Goal: Task Accomplishment & Management: Manage account settings

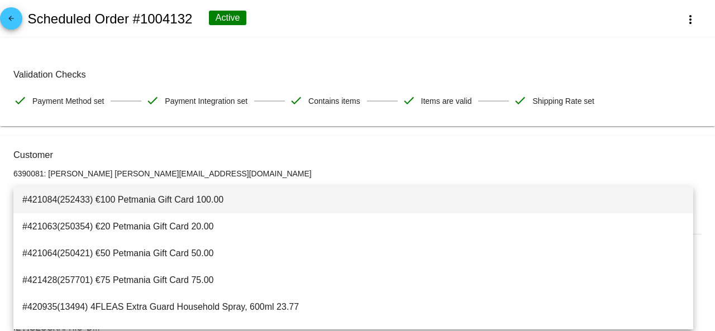
scroll to position [423, 0]
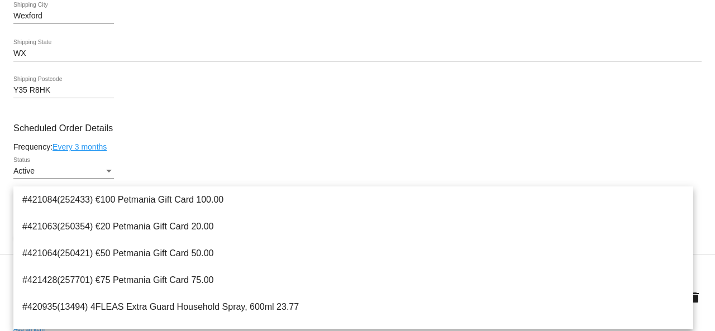
click at [304, 144] on mat-card-content "Customer 6390081: Marianna Kelly mariannazoekelly@gmail.com Customer Shipping E…" at bounding box center [357, 252] width 688 height 1052
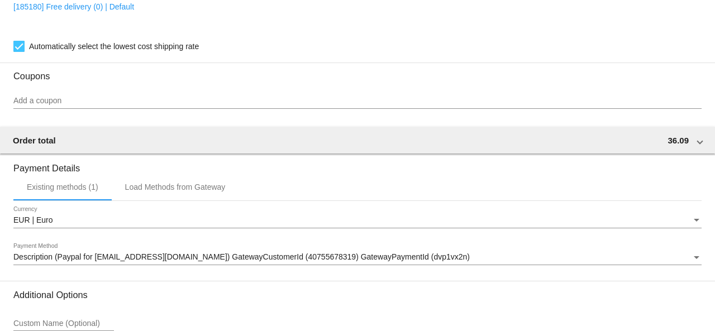
scroll to position [926, 0]
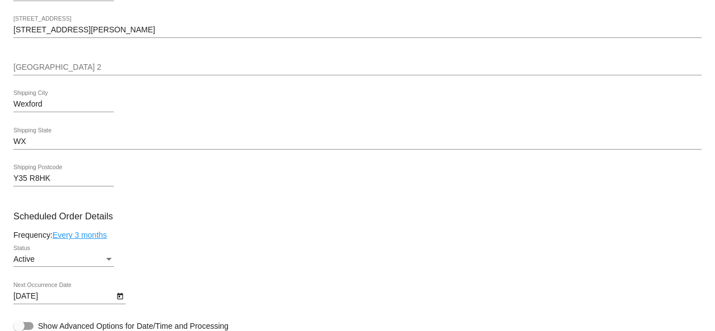
scroll to position [391, 0]
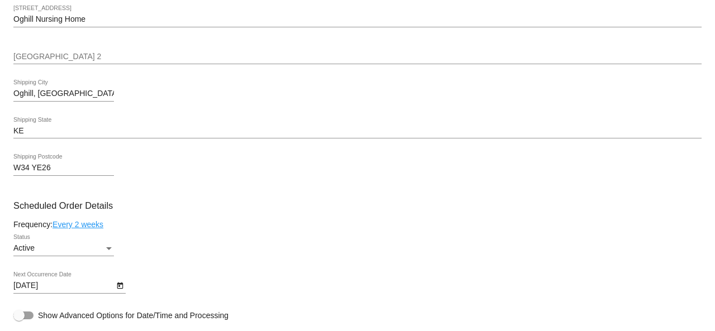
scroll to position [559, 0]
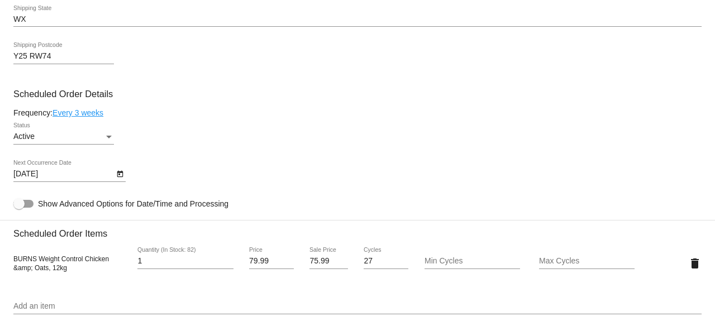
scroll to position [614, 0]
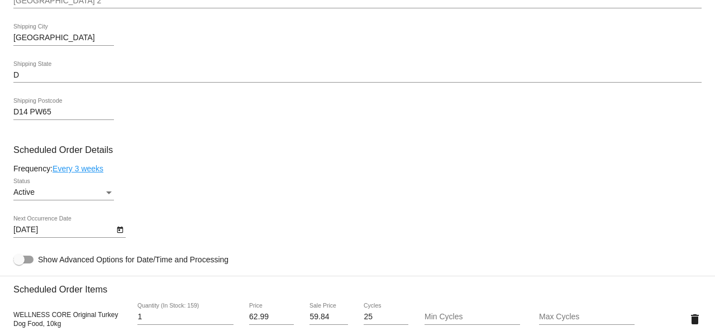
scroll to position [614, 0]
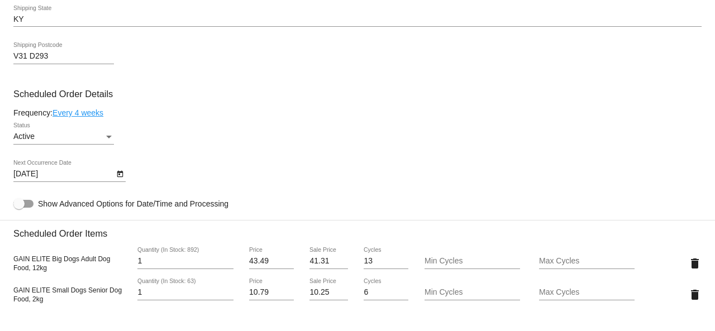
scroll to position [726, 0]
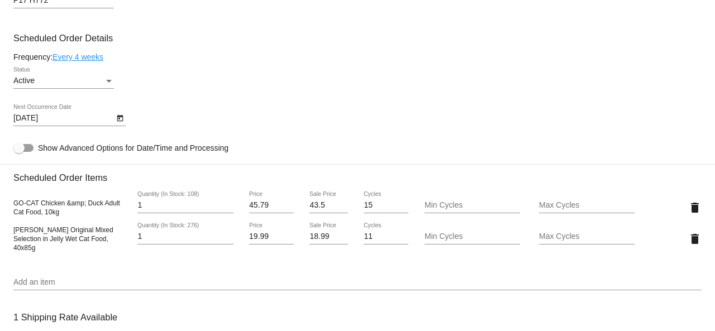
scroll to position [670, 0]
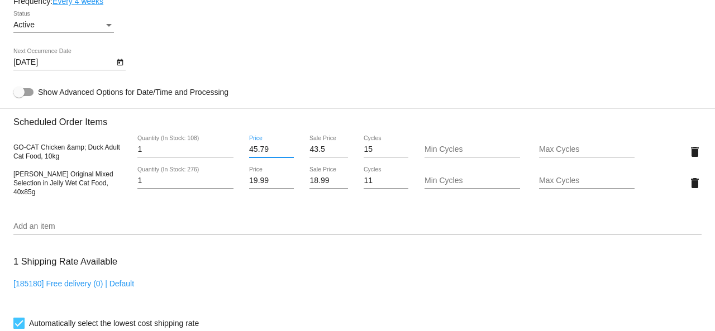
drag, startPoint x: 275, startPoint y: 151, endPoint x: 235, endPoint y: 150, distance: 39.7
click at [235, 150] on div "GO-CAT Chicken &amp; Duck Adult Cat Food, 10kg 1 Quantity (In Stock: 108) 45.79…" at bounding box center [357, 152] width 688 height 32
type input "37.99"
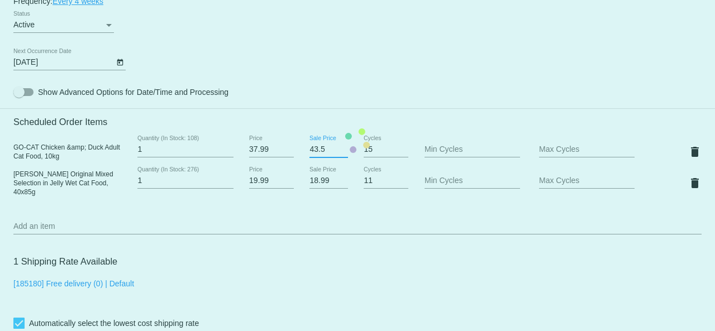
drag, startPoint x: 326, startPoint y: 151, endPoint x: 290, endPoint y: 150, distance: 35.8
click at [290, 150] on mat-card "Customer 4356229: J Gregg jennygregg13@gmail.com Customer Shipping Enter Shippi…" at bounding box center [357, 141] width 715 height 1148
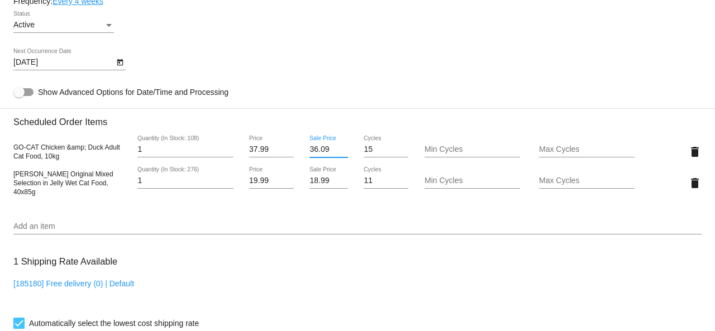
type input "36.09"
click at [411, 108] on mat-card "Customer 4356229: J Gregg jennygregg13@gmail.com Customer Shipping Enter Shippi…" at bounding box center [357, 141] width 715 height 1148
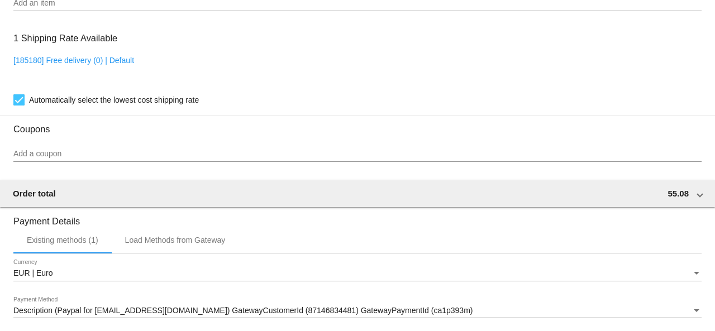
scroll to position [1059, 0]
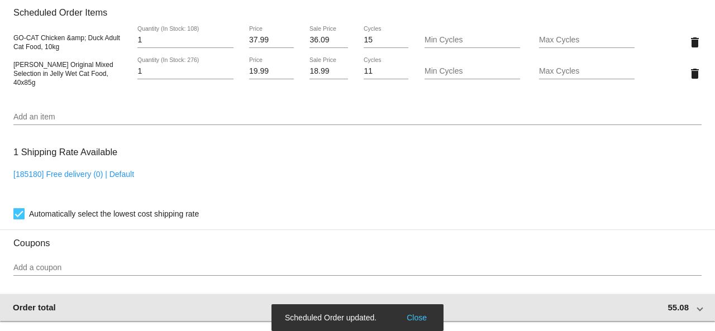
scroll to position [724, 0]
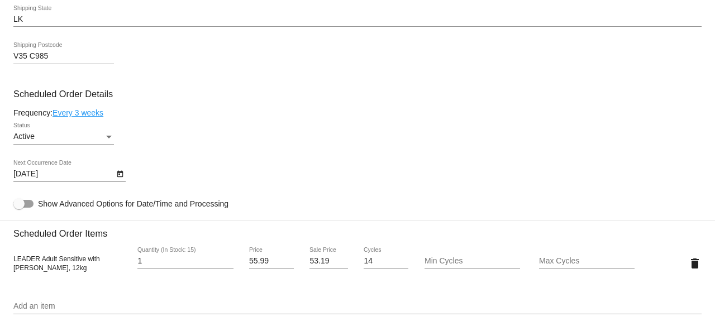
scroll to position [614, 0]
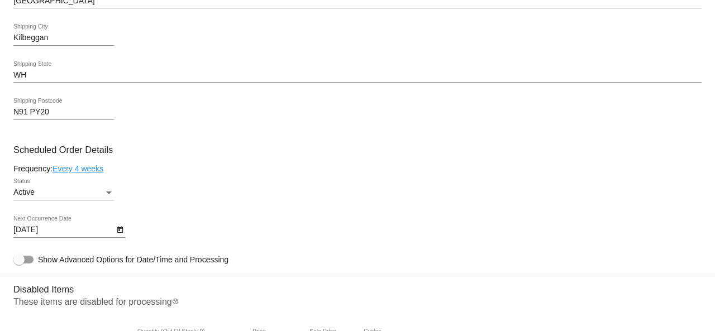
scroll to position [726, 0]
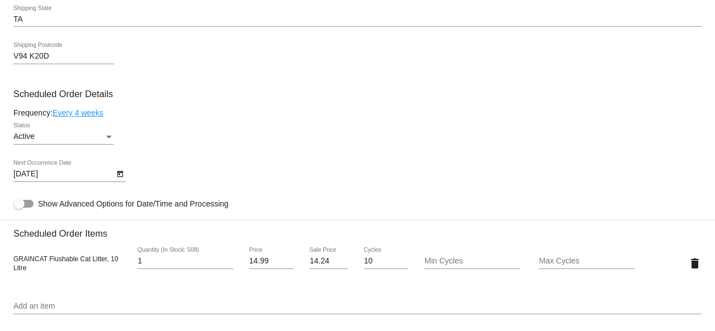
scroll to position [726, 0]
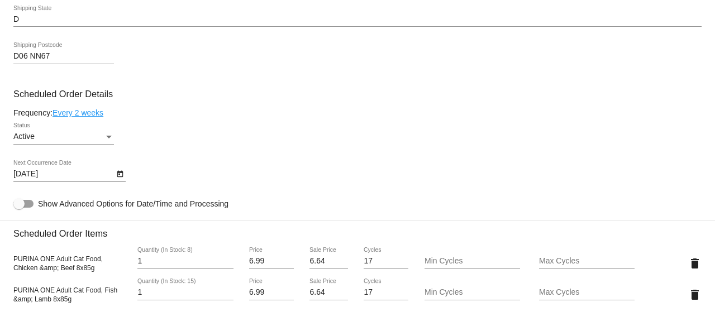
scroll to position [670, 0]
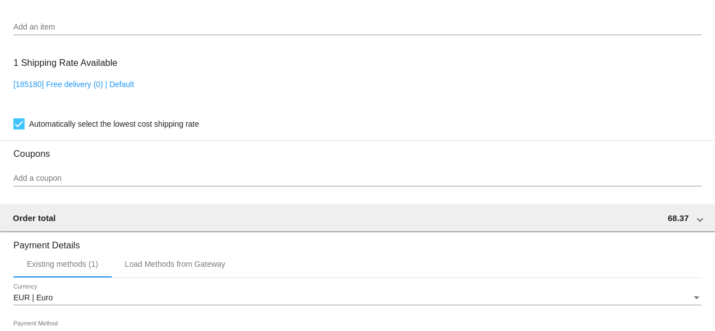
scroll to position [726, 0]
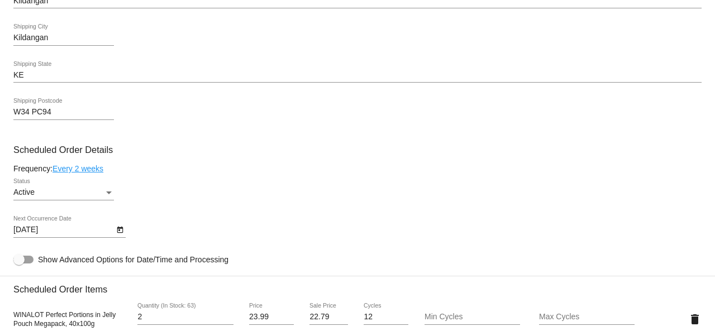
scroll to position [614, 0]
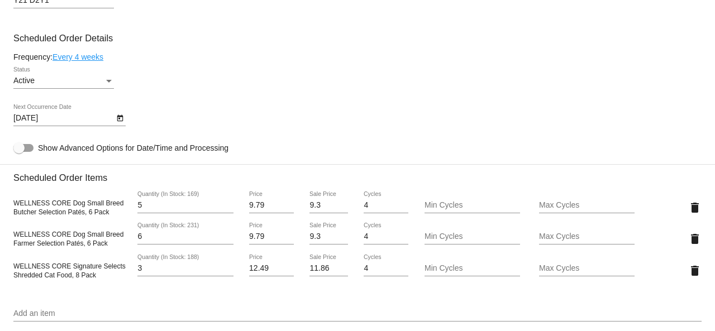
scroll to position [670, 0]
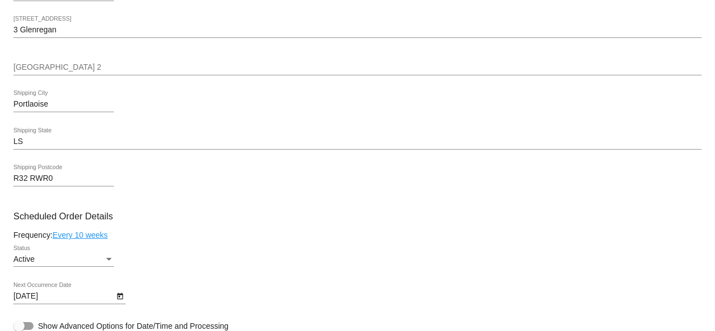
scroll to position [559, 0]
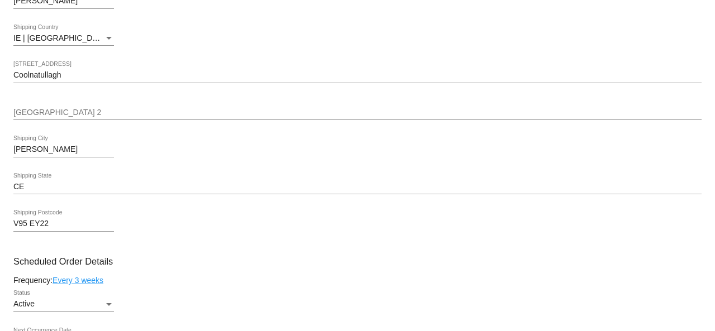
scroll to position [559, 0]
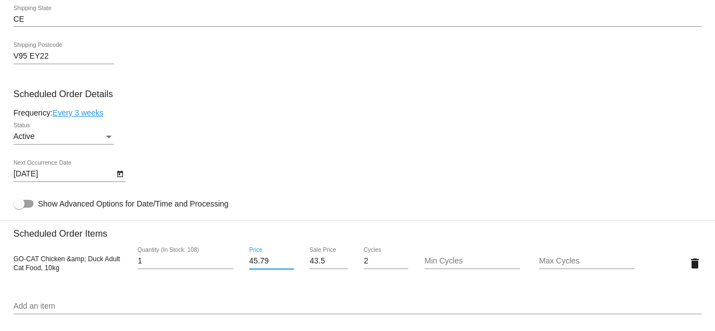
drag, startPoint x: 268, startPoint y: 264, endPoint x: 228, endPoint y: 261, distance: 39.8
click at [228, 261] on div "GO-CAT Chicken &amp; Duck Adult Cat Food, 10kg 1 Quantity (In Stock: 108) 45.79…" at bounding box center [357, 263] width 688 height 32
type input "37.99"
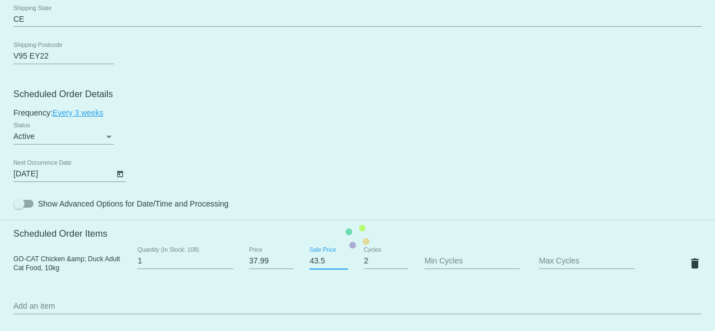
click at [319, 265] on mat-card "Customer 3571526: S Daniel dansarah0@me.com Customer Shipping Enter Shipping Ad…" at bounding box center [357, 236] width 715 height 1117
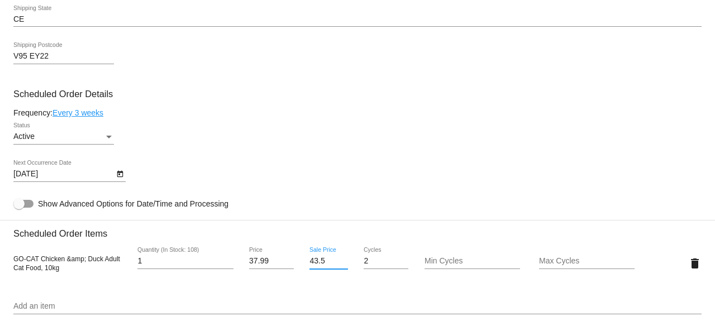
click at [318, 266] on input "43.5" at bounding box center [328, 261] width 38 height 9
type input "43"
drag, startPoint x: 320, startPoint y: 264, endPoint x: 305, endPoint y: 263, distance: 14.6
click at [305, 263] on div "43 Sale Price" at bounding box center [329, 263] width 58 height 32
type input "36.09"
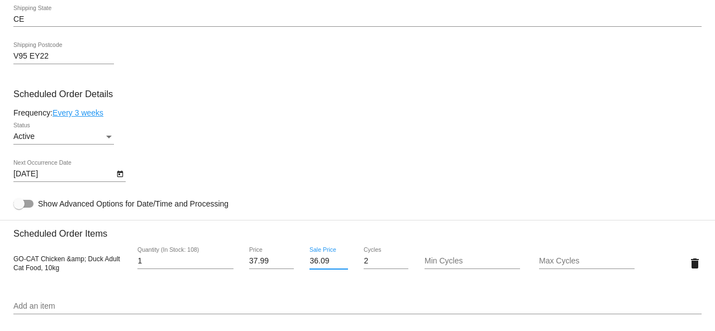
click at [387, 198] on mat-card "Customer 3571526: S Daniel dansarah0@me.com Customer Shipping Enter Shipping Ad…" at bounding box center [357, 236] width 715 height 1117
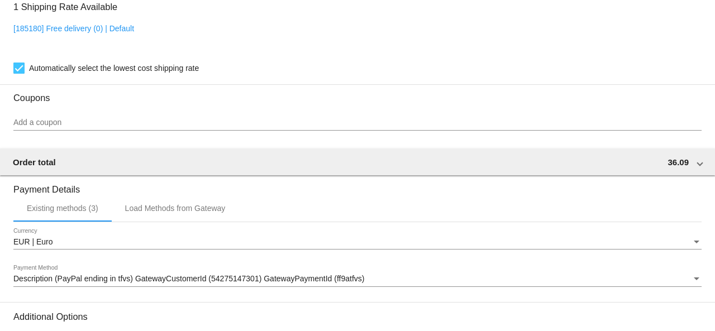
scroll to position [1027, 0]
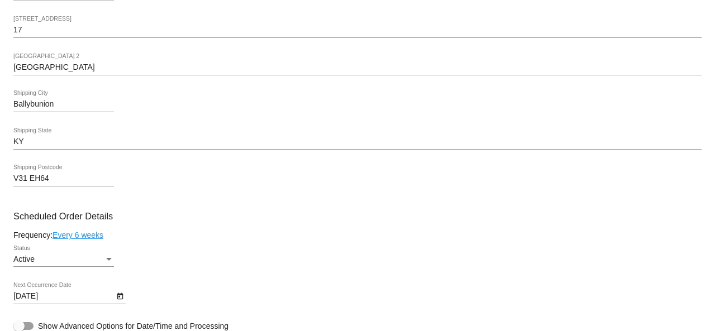
scroll to position [559, 0]
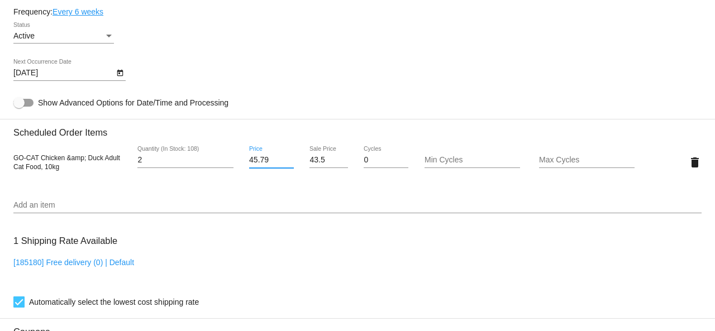
drag, startPoint x: 267, startPoint y: 165, endPoint x: 245, endPoint y: 164, distance: 22.4
click at [245, 164] on div "45.79 Price" at bounding box center [272, 162] width 58 height 32
type input "37.99"
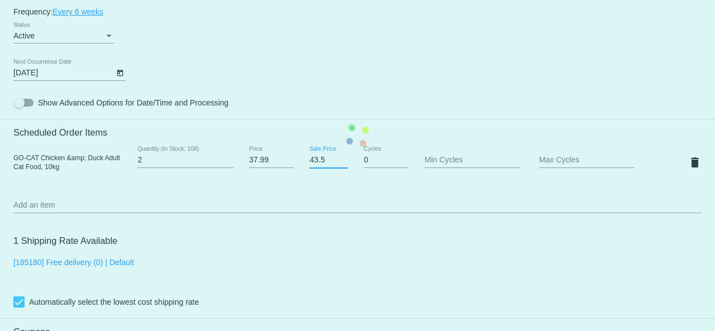
drag, startPoint x: 322, startPoint y: 164, endPoint x: 295, endPoint y: 160, distance: 27.0
click at [295, 160] on mat-card "Customer 5307053: Stacie Moore staciemoore1@gmail.com Customer Shipping Enter S…" at bounding box center [357, 136] width 715 height 1117
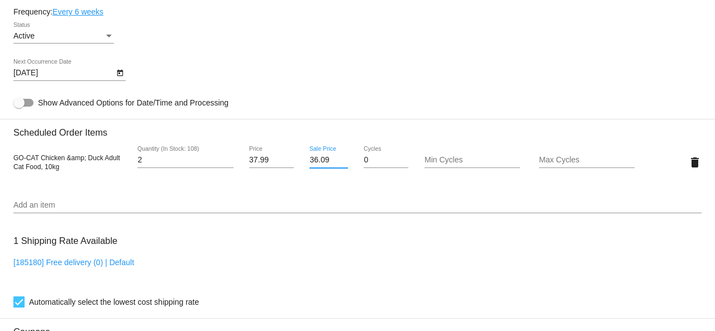
type input "36.09"
click at [370, 228] on mat-card "Customer 5307053: Stacie Moore staciemoore1@gmail.com Customer Shipping Enter S…" at bounding box center [357, 136] width 715 height 1117
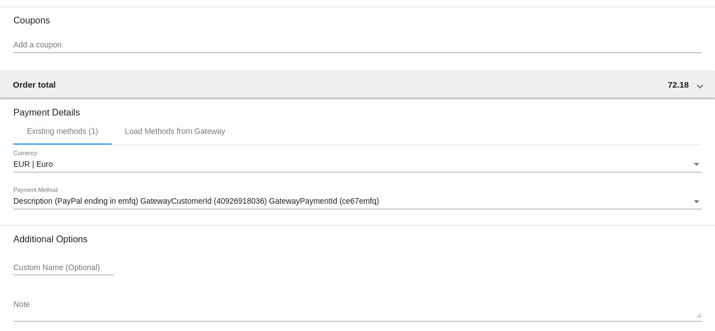
scroll to position [926, 0]
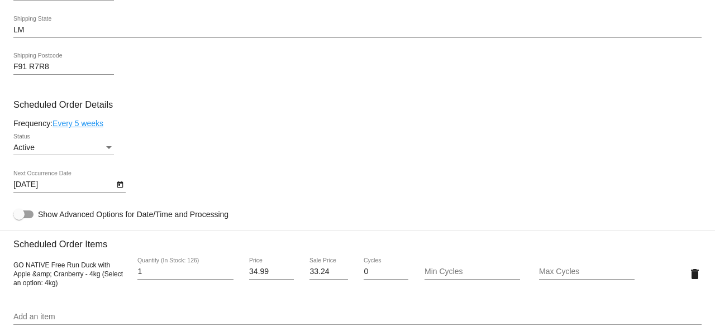
scroll to position [614, 0]
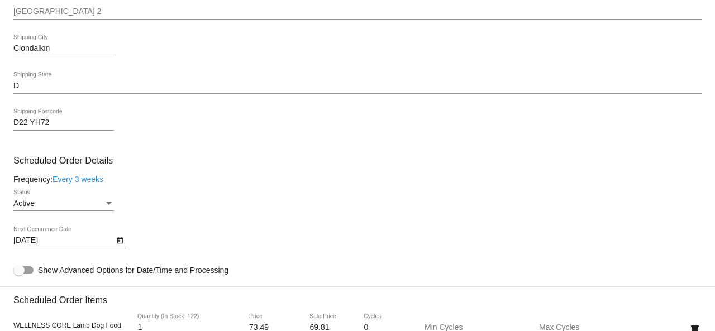
scroll to position [559, 0]
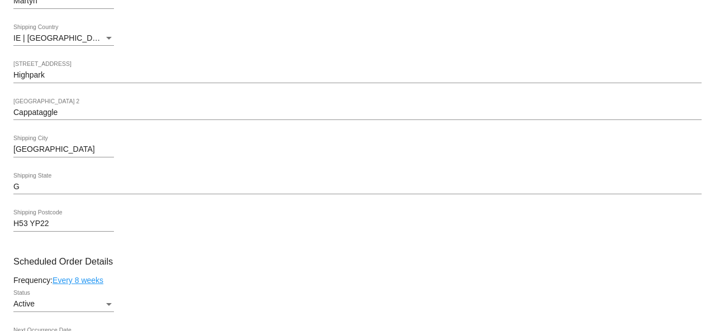
scroll to position [559, 0]
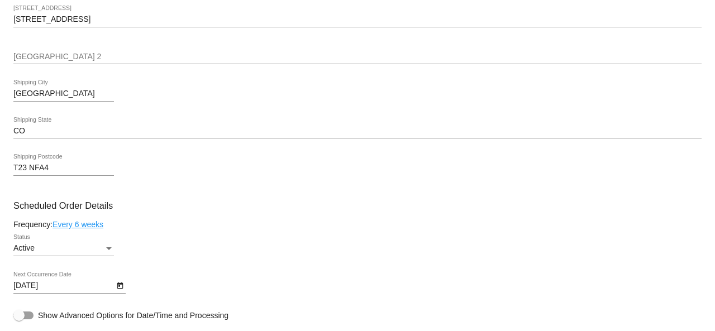
scroll to position [614, 0]
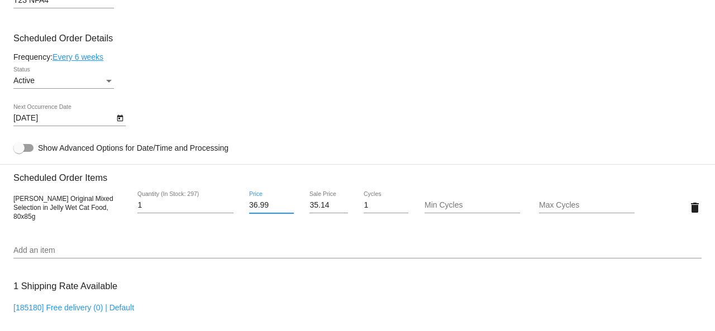
drag, startPoint x: 266, startPoint y: 207, endPoint x: 245, endPoint y: 206, distance: 21.3
click at [245, 206] on div "36.99 Price" at bounding box center [272, 208] width 58 height 32
type input "31.99"
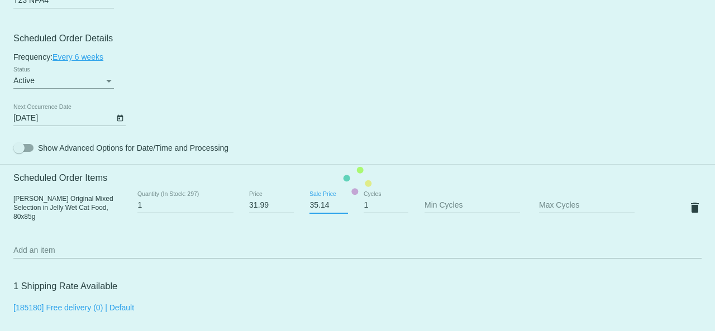
drag, startPoint x: 320, startPoint y: 205, endPoint x: 287, endPoint y: 201, distance: 32.7
click at [287, 201] on mat-card "Customer 4317904: Maria Nugent marianugent3@yahoo.ie Customer Shipping Enter Sh…" at bounding box center [357, 180] width 715 height 1117
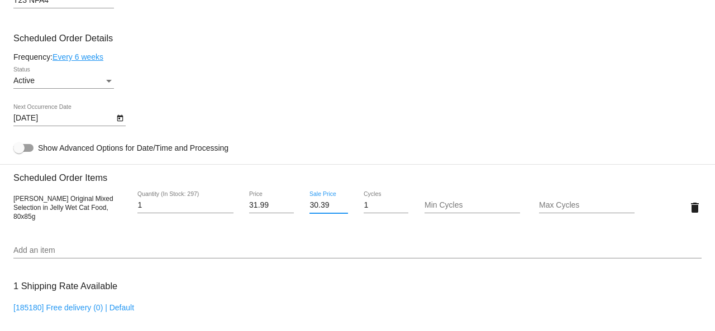
type input "30.39"
click at [356, 247] on mat-card "Customer 4317904: Maria Nugent marianugent3@yahoo.ie Customer Shipping Enter Sh…" at bounding box center [357, 180] width 715 height 1117
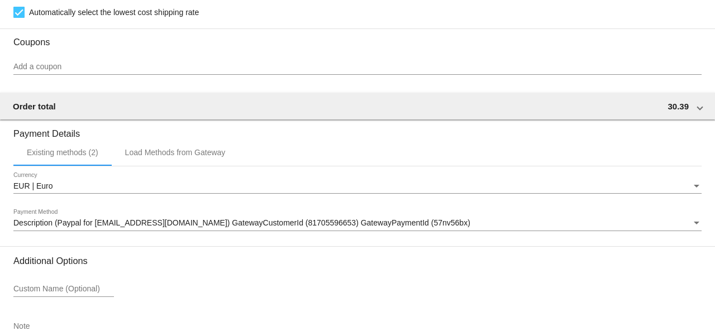
scroll to position [1027, 0]
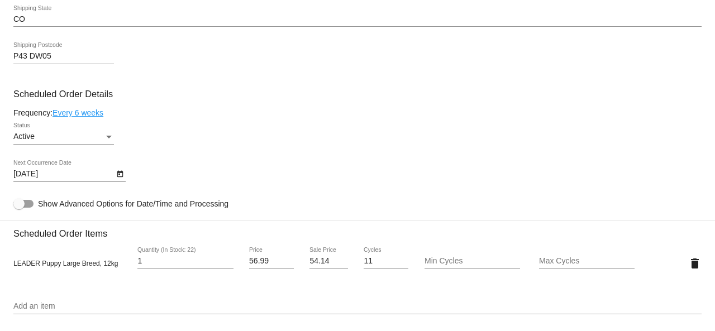
scroll to position [614, 0]
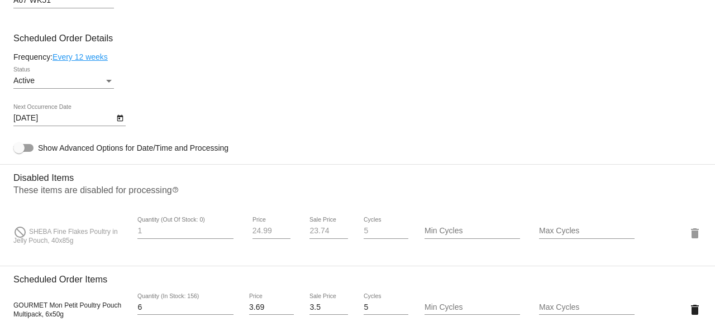
scroll to position [726, 0]
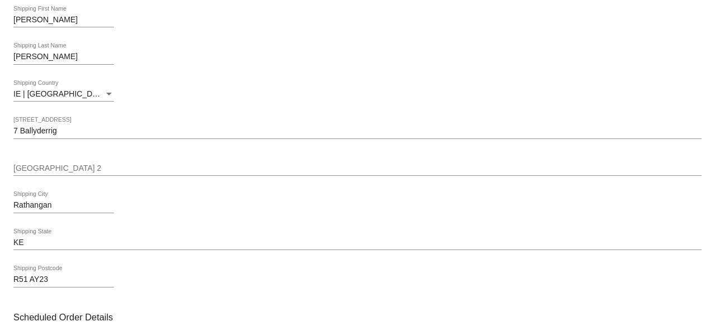
scroll to position [559, 0]
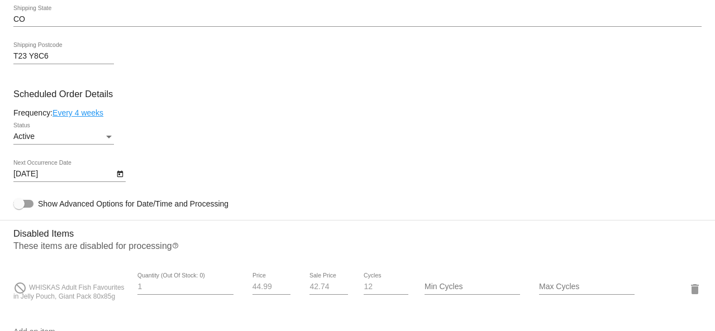
scroll to position [614, 0]
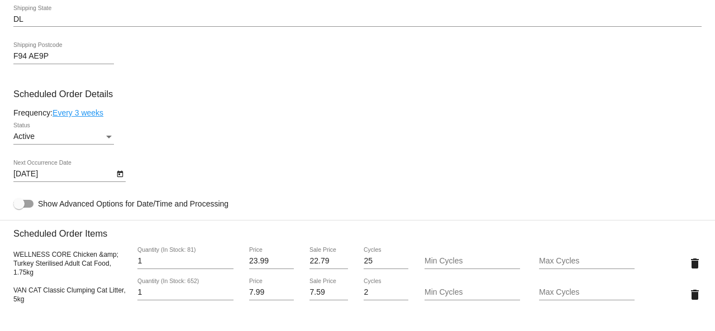
scroll to position [726, 0]
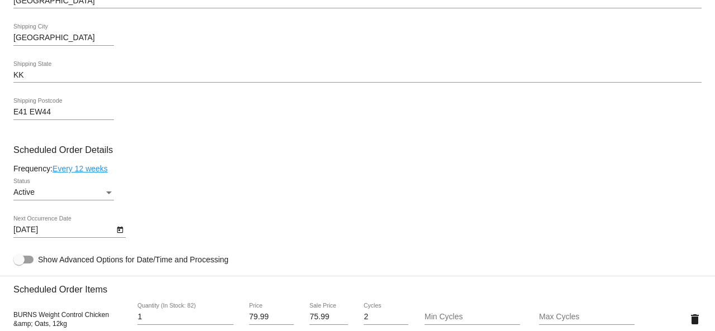
scroll to position [614, 0]
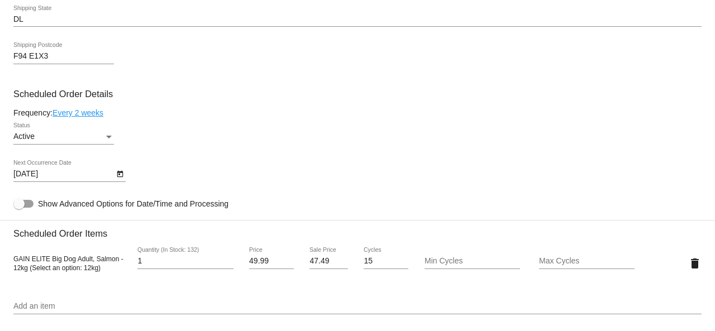
scroll to position [614, 0]
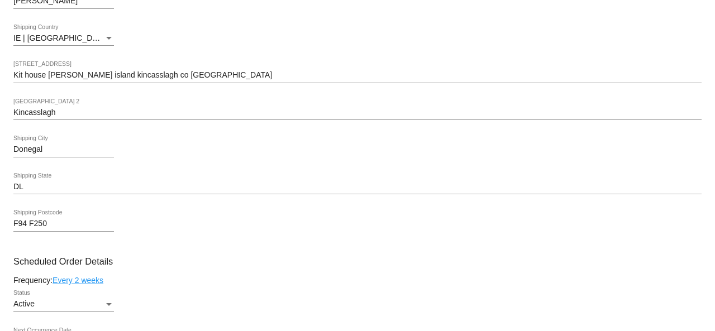
scroll to position [614, 0]
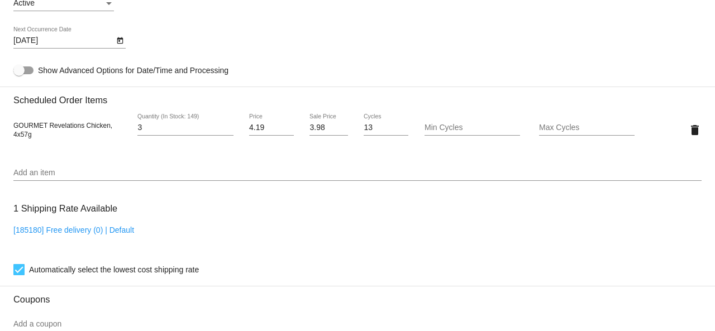
scroll to position [636, 0]
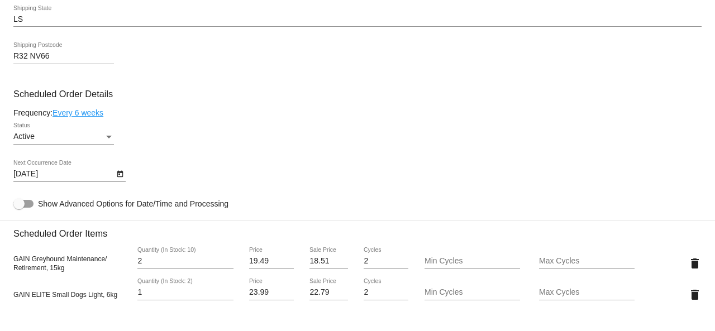
scroll to position [726, 0]
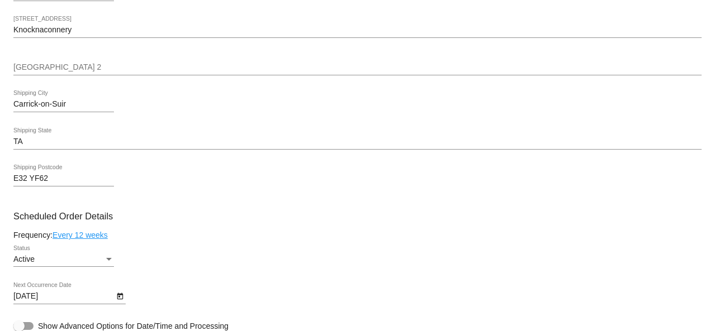
scroll to position [559, 0]
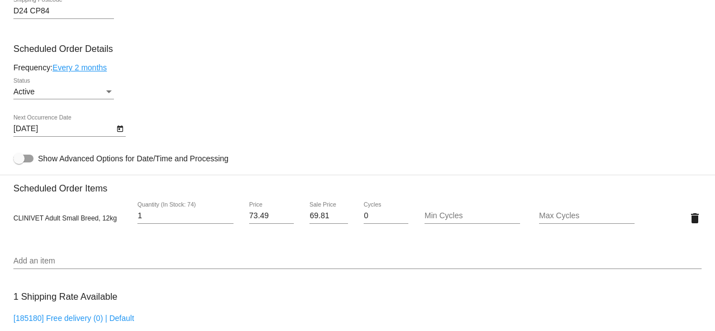
scroll to position [559, 0]
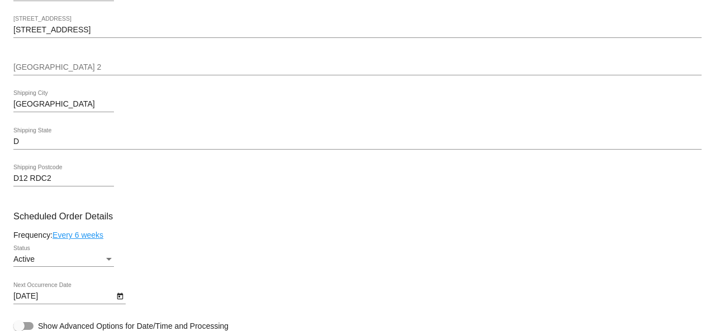
scroll to position [503, 0]
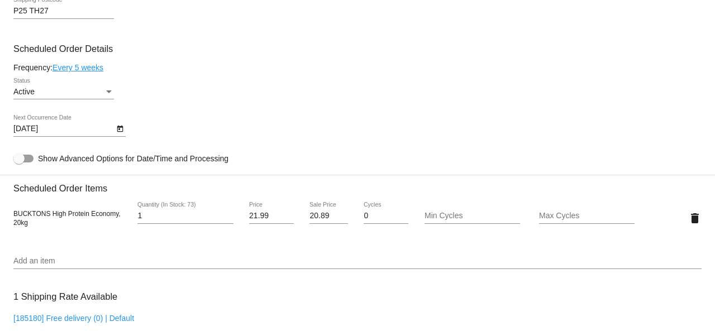
scroll to position [559, 0]
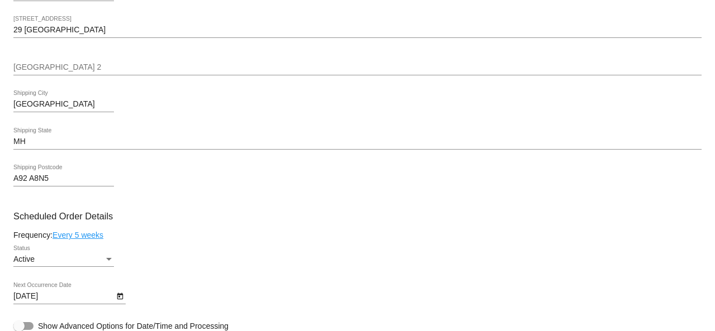
scroll to position [503, 0]
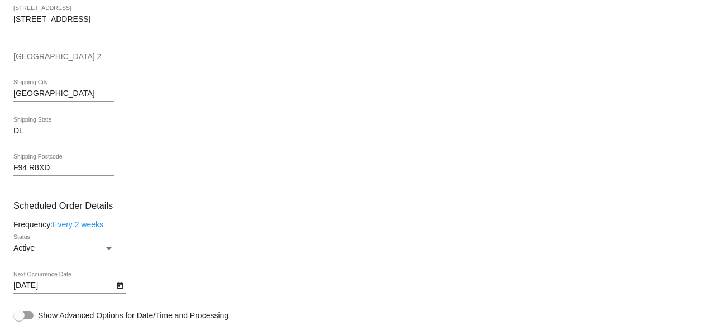
scroll to position [559, 0]
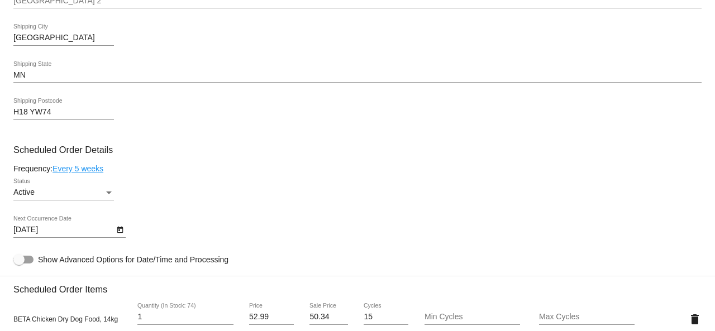
scroll to position [559, 0]
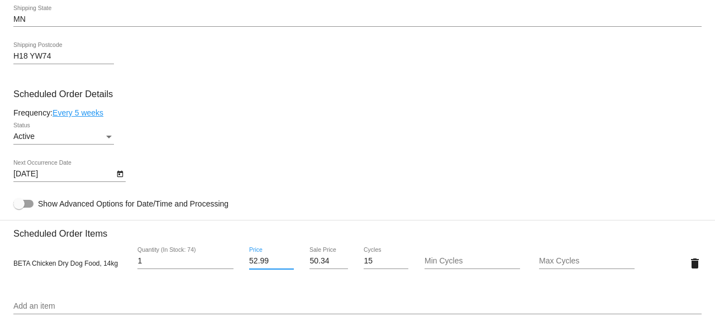
drag, startPoint x: 267, startPoint y: 261, endPoint x: 233, endPoint y: 256, distance: 34.4
click at [233, 256] on div "BETA Chicken Dry Dog Food, 14kg 1 Quantity (In Stock: 74) 52.99 Price 50.34 Sal…" at bounding box center [357, 263] width 688 height 32
type input "49.99"
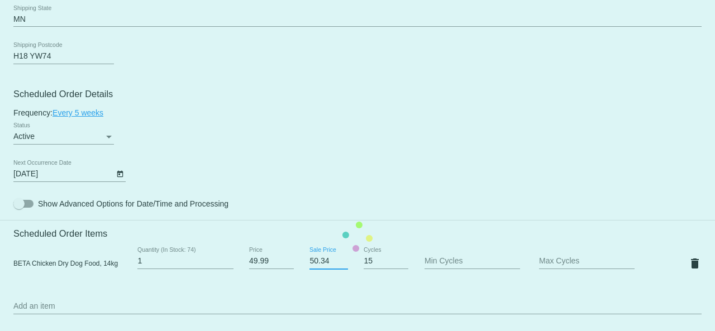
drag, startPoint x: 307, startPoint y: 264, endPoint x: 295, endPoint y: 264, distance: 11.7
click at [295, 264] on mat-card "Customer 4381194: Kevin Farrelly lisabren1994@gmail.com Customer Shipping Enter…" at bounding box center [357, 236] width 715 height 1117
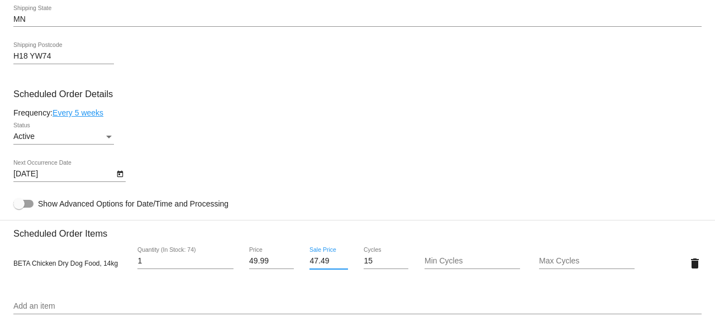
type input "47.49"
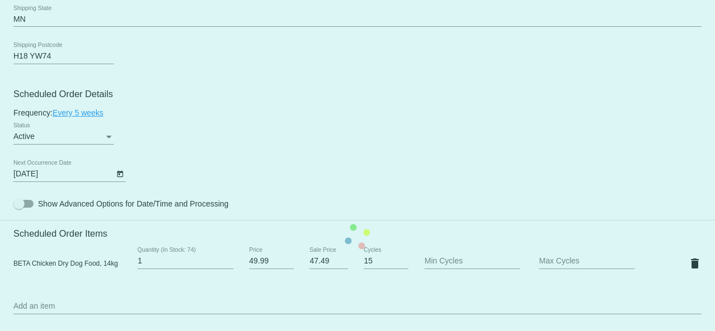
click at [419, 199] on mat-card "Customer 4381194: Kevin Farrelly lisabren1994@gmail.com Customer Shipping Enter…" at bounding box center [357, 236] width 715 height 1117
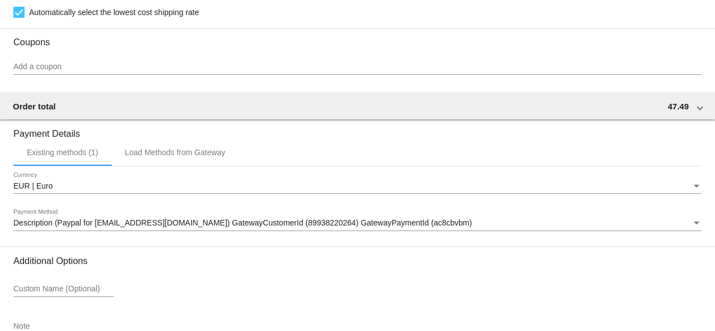
scroll to position [1005, 0]
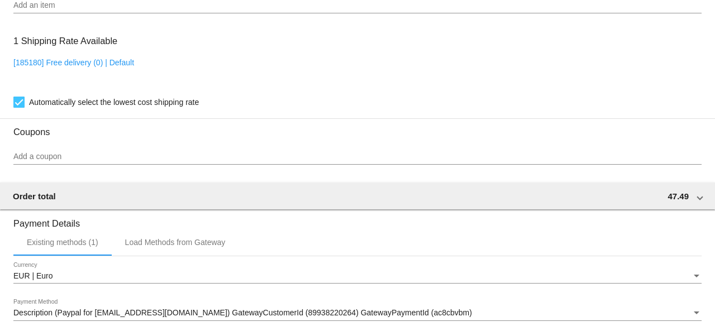
scroll to position [1027, 0]
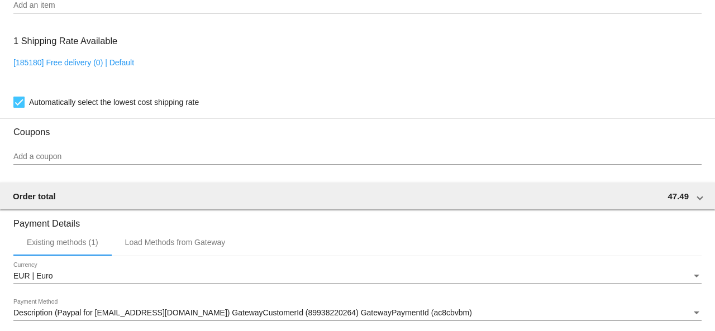
scroll to position [748, 0]
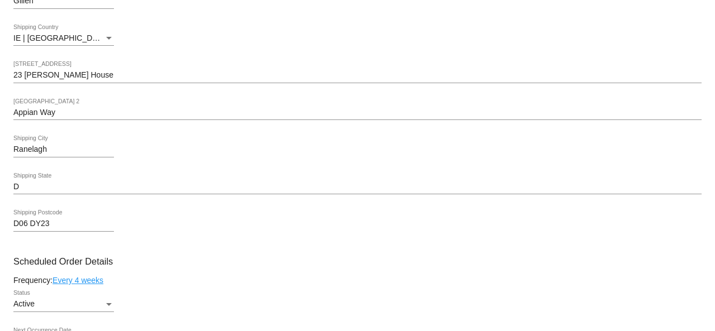
scroll to position [559, 0]
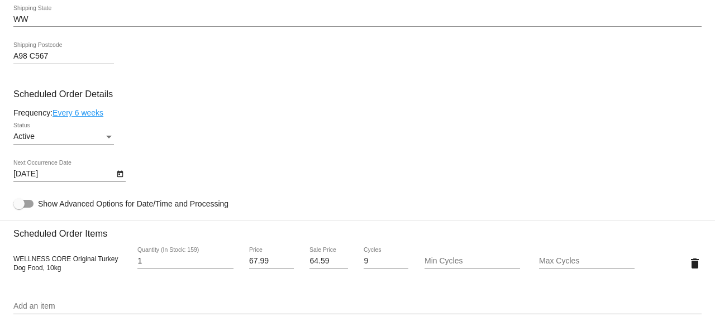
scroll to position [614, 0]
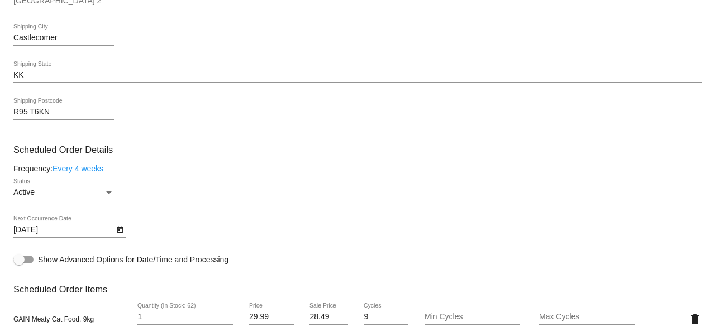
scroll to position [614, 0]
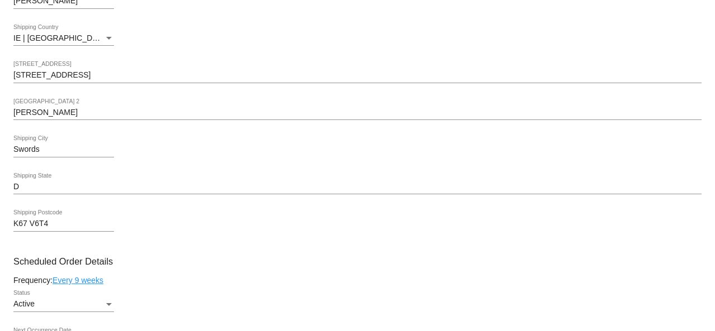
scroll to position [559, 0]
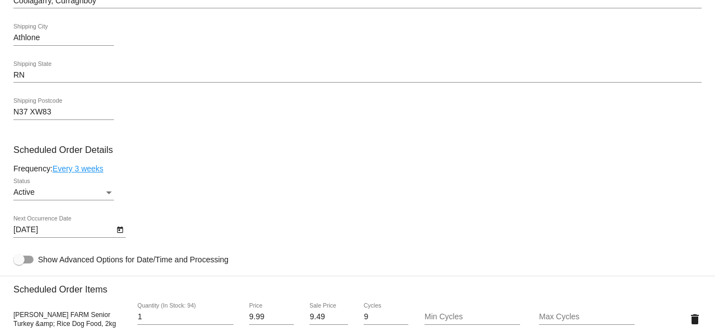
scroll to position [559, 0]
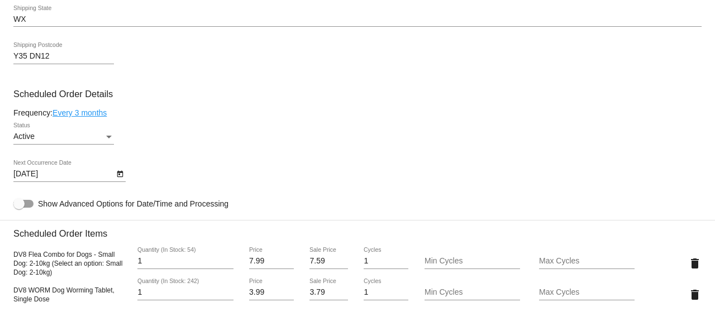
scroll to position [670, 0]
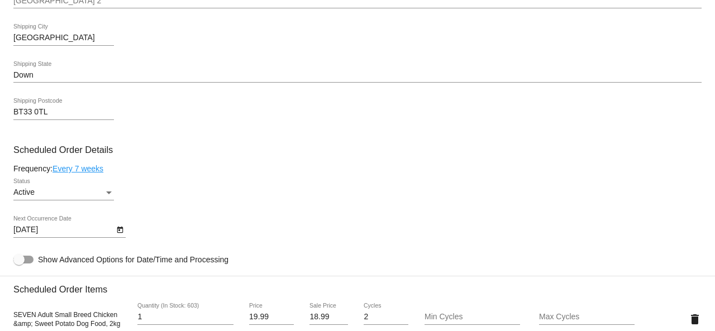
scroll to position [614, 0]
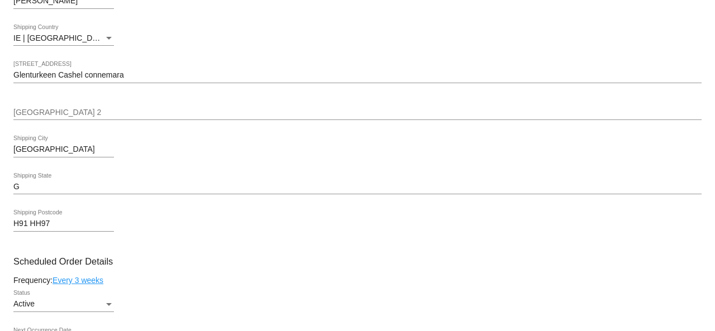
scroll to position [559, 0]
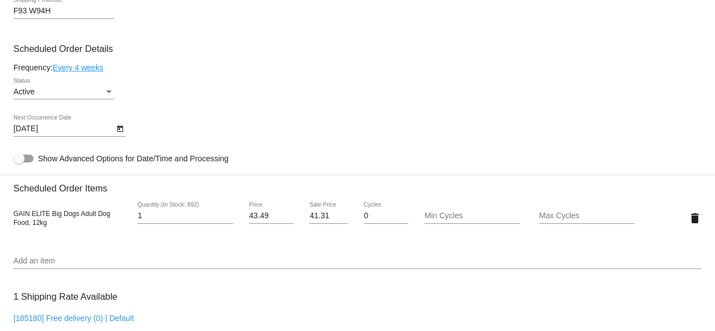
scroll to position [559, 0]
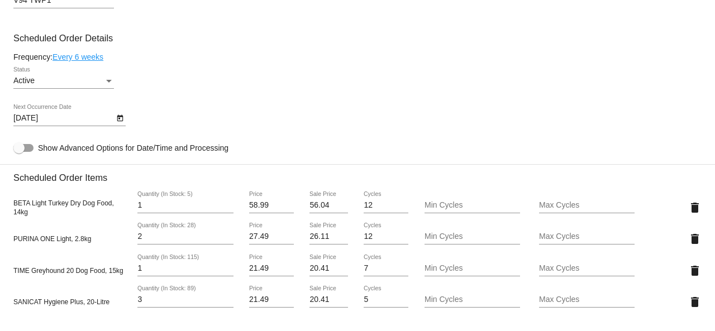
scroll to position [670, 0]
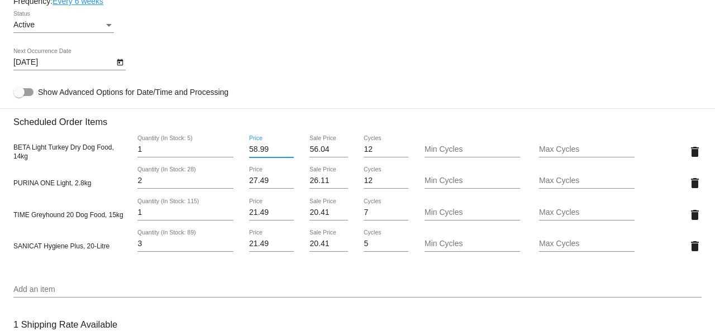
drag, startPoint x: 269, startPoint y: 152, endPoint x: 239, endPoint y: 151, distance: 30.7
click at [239, 151] on div "BETA Light Turkey Dry Dog Food, 14kg 1 Quantity (In Stock: 5) 58.99 Price 56.04…" at bounding box center [357, 152] width 688 height 32
type input "49.99"
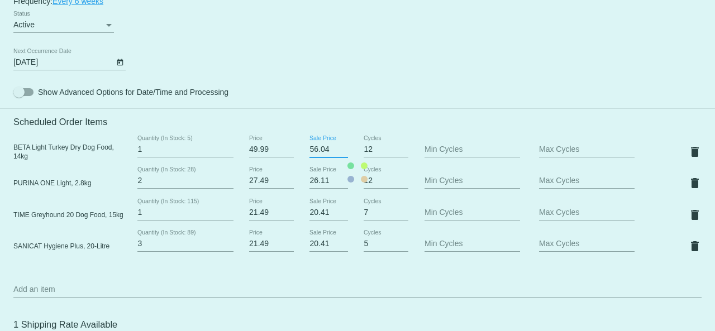
drag, startPoint x: 327, startPoint y: 152, endPoint x: 302, endPoint y: 152, distance: 25.1
click at [300, 151] on mat-card "Customer 3518612: lilly O'connor lilly@live.ie Customer Shipping Enter Shipping…" at bounding box center [357, 173] width 715 height 1212
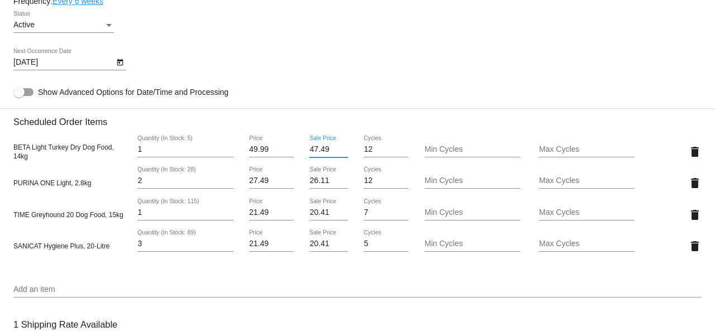
type input "47.49"
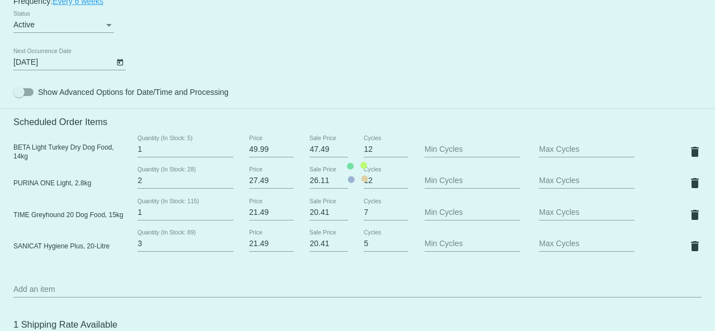
click at [479, 74] on mat-card "Customer 3518612: lilly O'connor lilly@live.ie Customer Shipping Enter Shipping…" at bounding box center [357, 173] width 715 height 1212
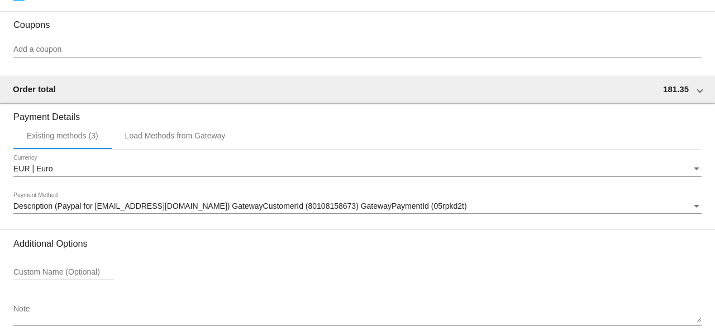
scroll to position [1123, 0]
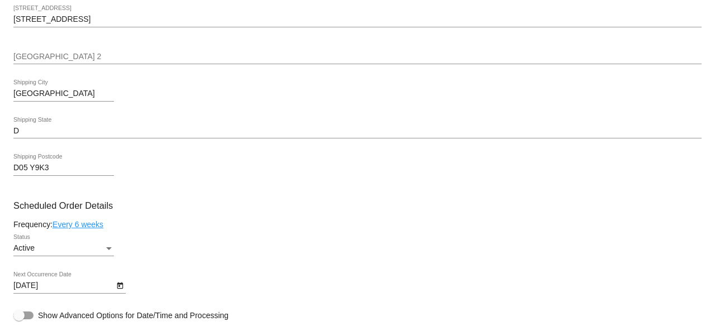
scroll to position [614, 0]
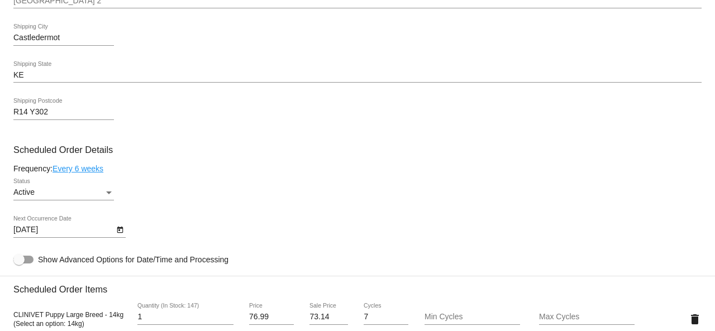
scroll to position [614, 0]
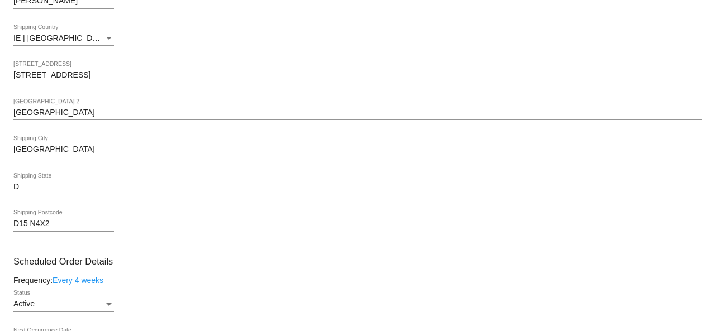
scroll to position [559, 0]
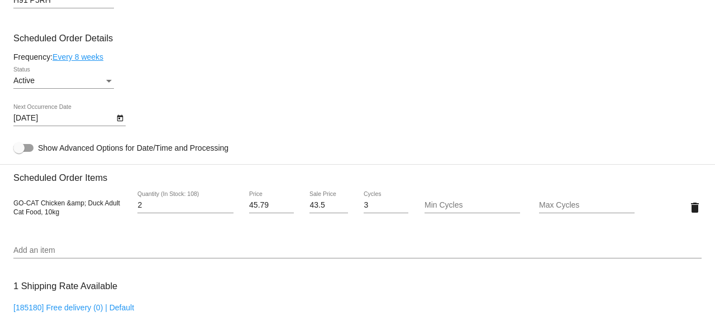
scroll to position [670, 0]
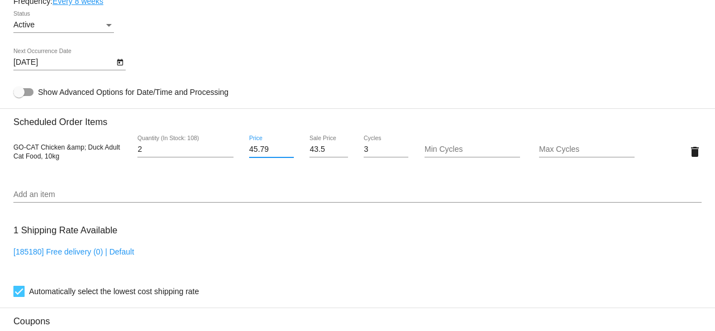
drag, startPoint x: 273, startPoint y: 152, endPoint x: 234, endPoint y: 150, distance: 39.2
click at [234, 150] on div "GO-CAT Chicken &amp; Duck Adult Cat Food, 10kg 2 Quantity (In Stock: 108) 45.79…" at bounding box center [357, 152] width 688 height 32
type input "37.99"
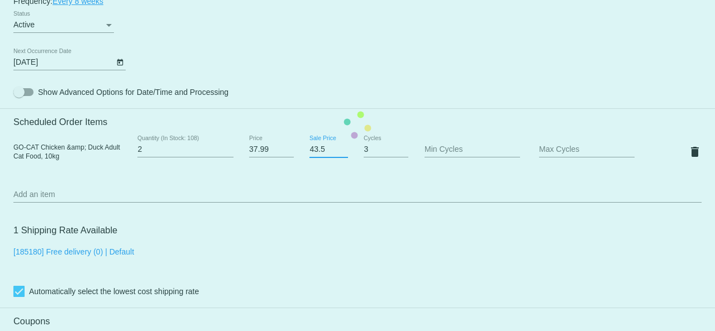
drag, startPoint x: 324, startPoint y: 150, endPoint x: 294, endPoint y: 147, distance: 30.3
click at [294, 147] on mat-card "Customer 6455266: Ciara McCarthy ciaramcc@gmail.com Customer Shipping Enter Shi…" at bounding box center [357, 125] width 715 height 1117
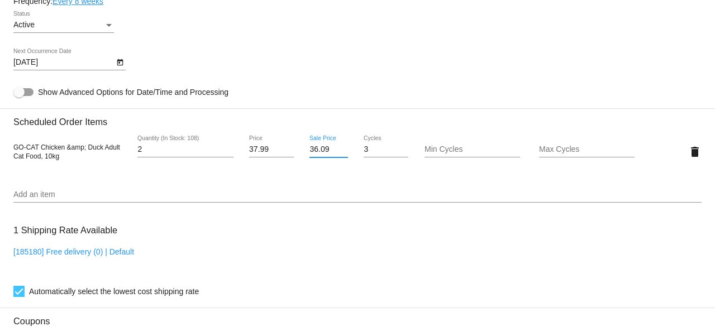
type input "36.09"
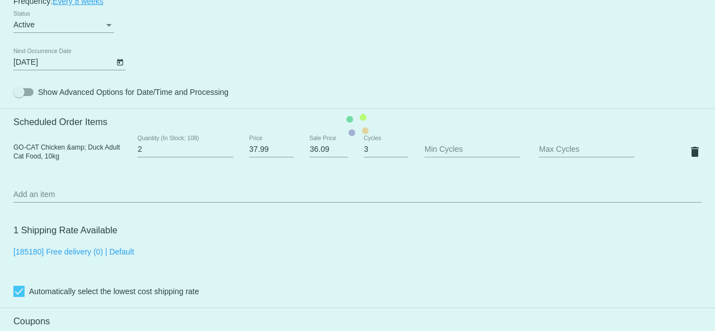
click at [368, 192] on mat-card "Customer 6455266: Ciara McCarthy ciaramcc@gmail.com Customer Shipping Enter Shi…" at bounding box center [357, 125] width 715 height 1117
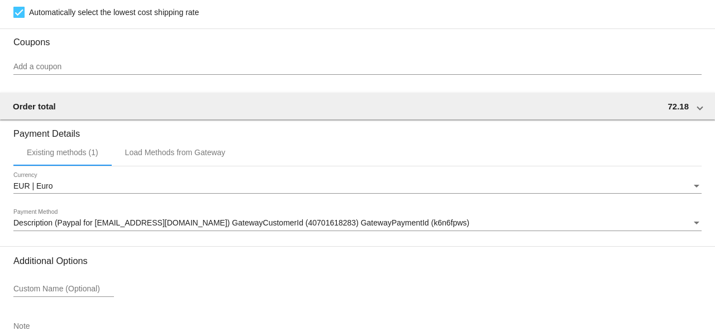
scroll to position [1005, 0]
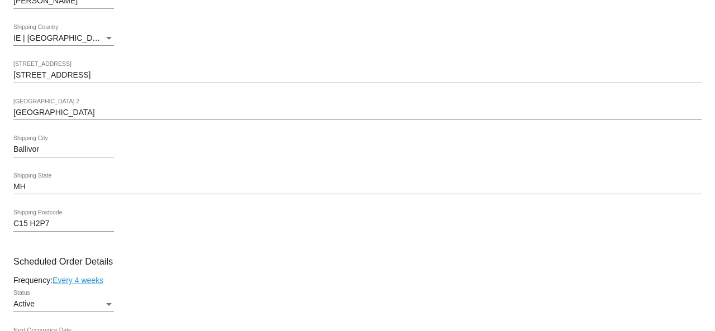
scroll to position [614, 0]
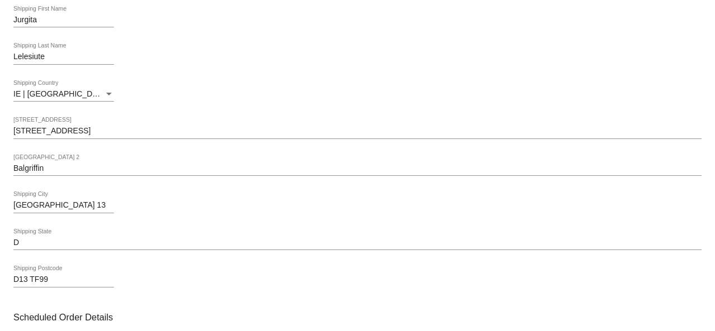
scroll to position [559, 0]
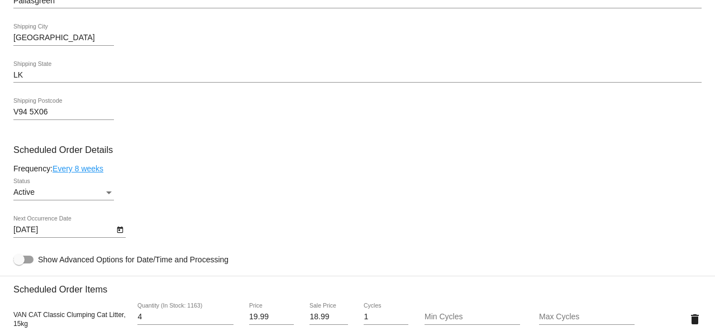
scroll to position [559, 0]
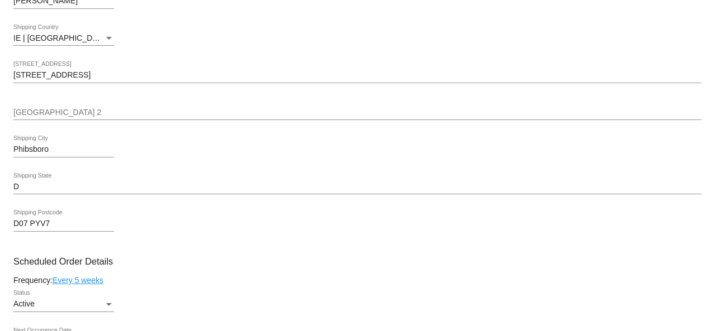
scroll to position [614, 0]
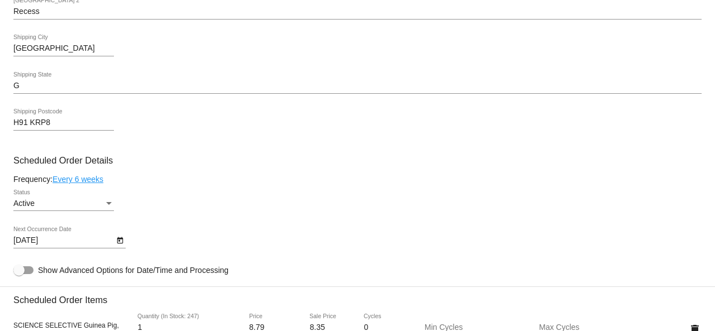
scroll to position [503, 0]
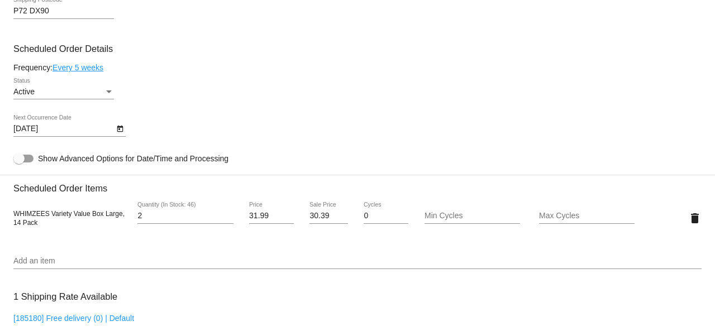
scroll to position [670, 0]
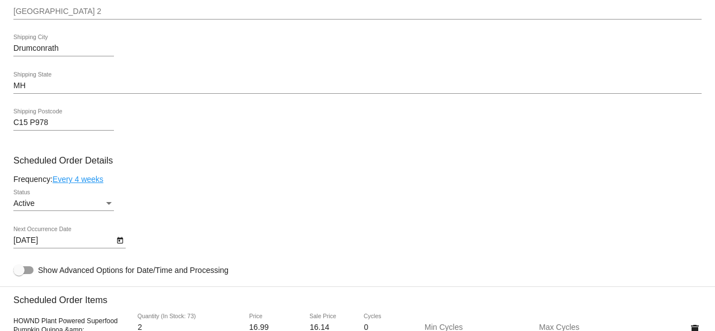
scroll to position [614, 0]
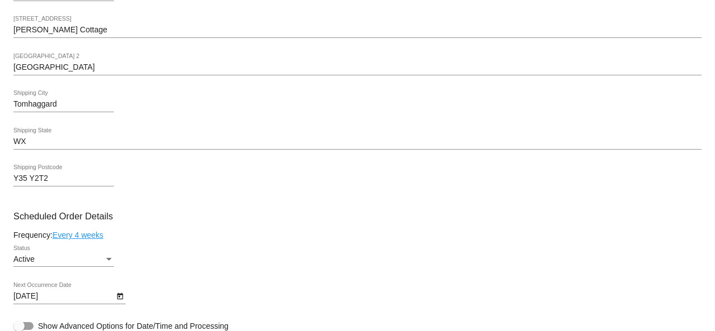
scroll to position [503, 0]
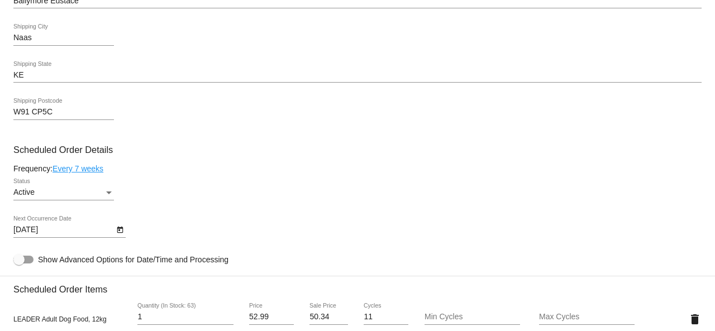
scroll to position [559, 0]
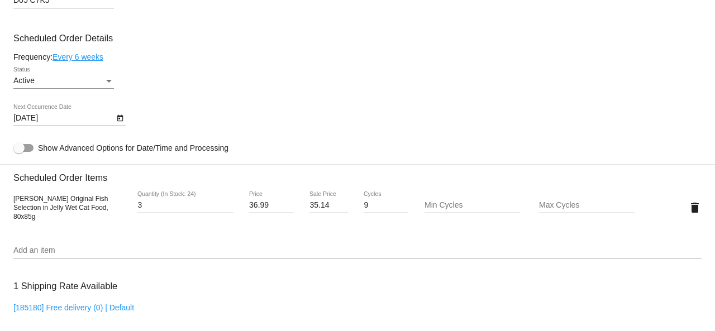
scroll to position [726, 0]
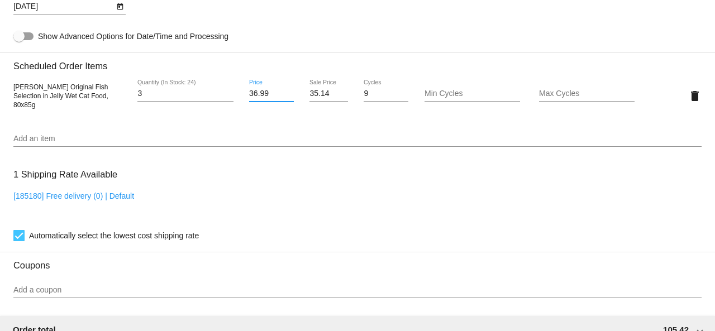
drag, startPoint x: 269, startPoint y: 97, endPoint x: 245, endPoint y: 93, distance: 23.8
click at [245, 93] on div "36.99 Price" at bounding box center [272, 96] width 58 height 32
type input "31.99"
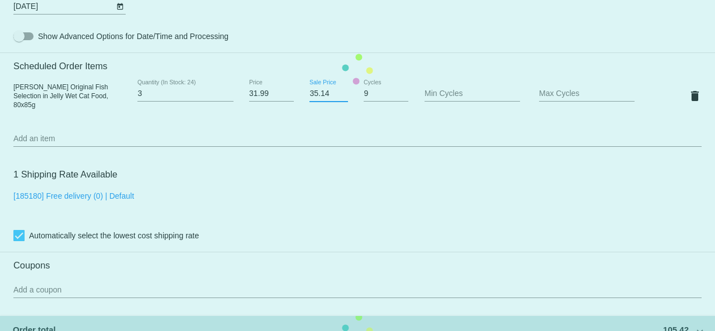
drag, startPoint x: 330, startPoint y: 97, endPoint x: 298, endPoint y: 94, distance: 32.0
click at [298, 94] on mat-card "Customer 4262740: Margaret Lawlor mmlawlor2000@gmail.com Customer Shipping Ente…" at bounding box center [357, 69] width 715 height 1117
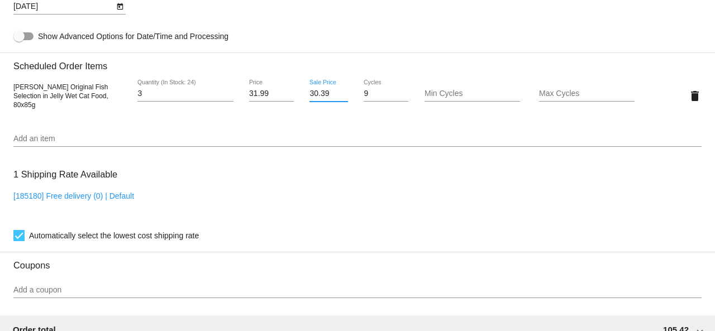
type input "30.39"
click at [343, 172] on mat-card "Customer 4262740: Margaret Lawlor mmlawlor2000@gmail.com Customer Shipping Ente…" at bounding box center [357, 69] width 715 height 1117
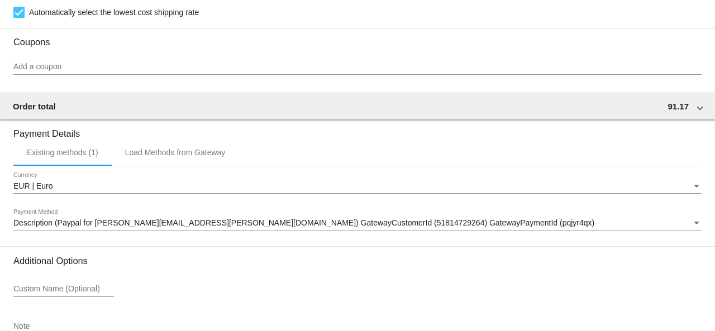
scroll to position [1027, 0]
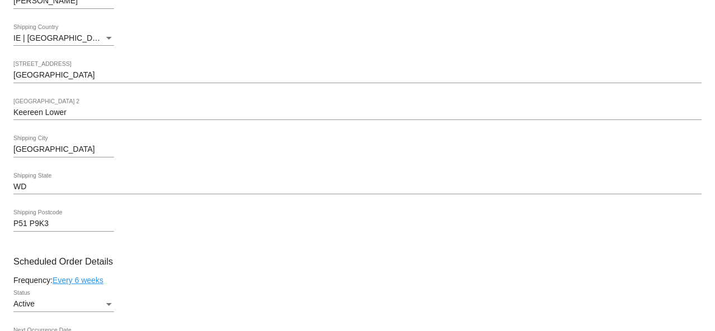
scroll to position [614, 0]
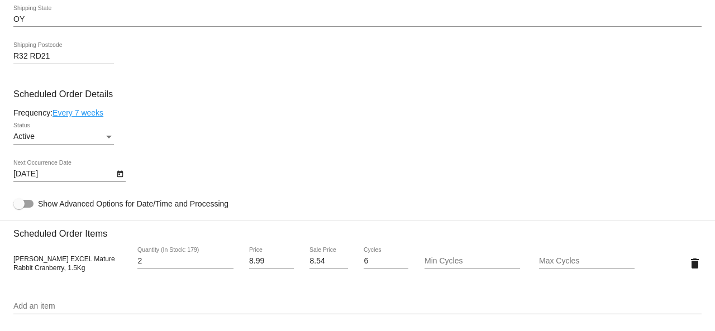
scroll to position [614, 0]
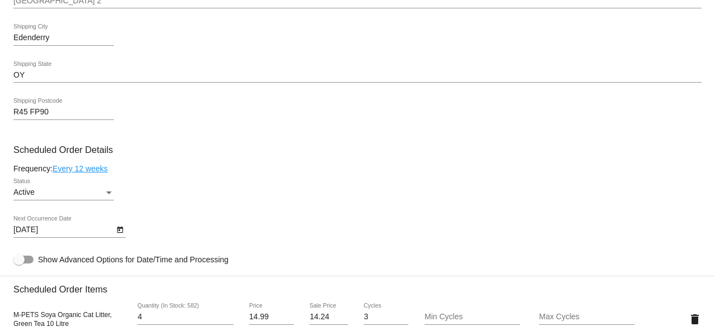
scroll to position [614, 0]
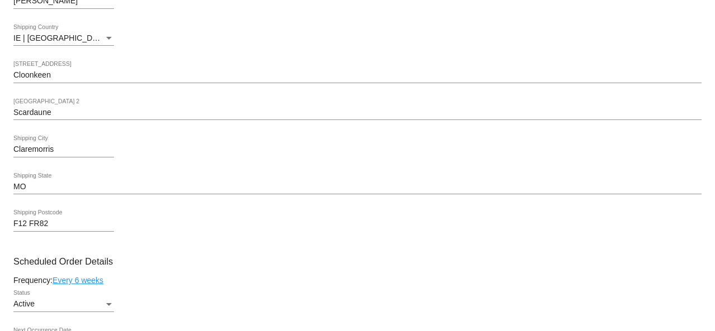
scroll to position [559, 0]
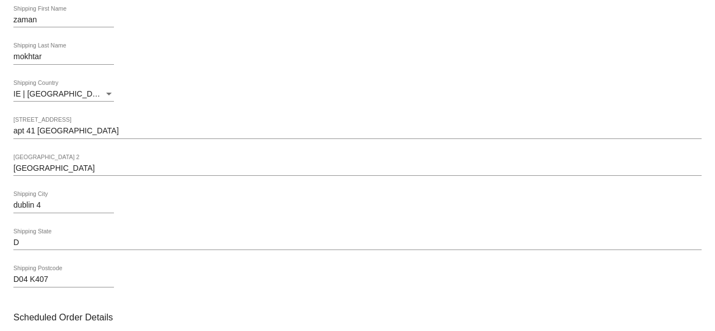
scroll to position [559, 0]
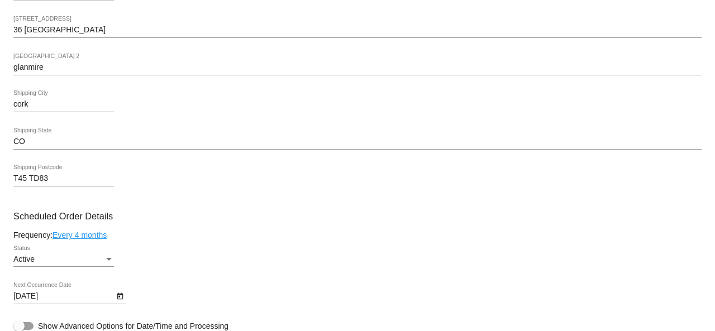
scroll to position [559, 0]
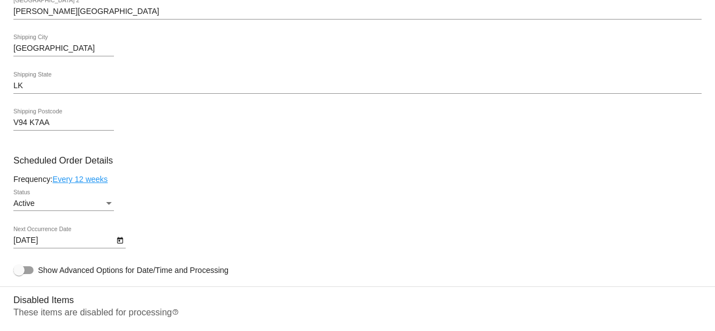
scroll to position [614, 0]
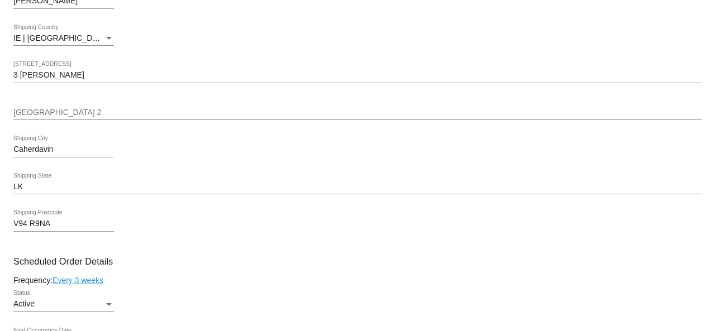
scroll to position [614, 0]
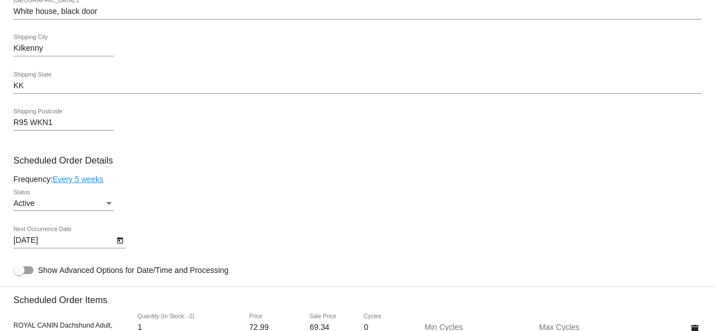
scroll to position [559, 0]
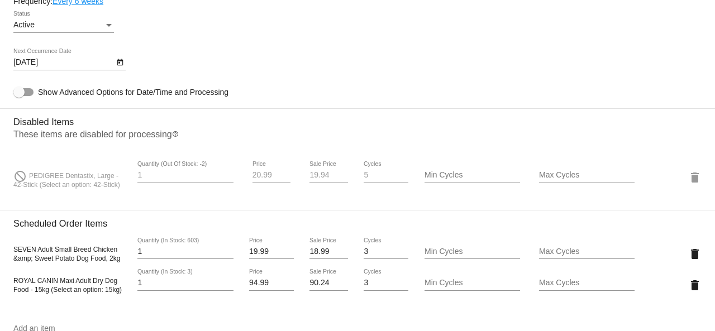
scroll to position [726, 0]
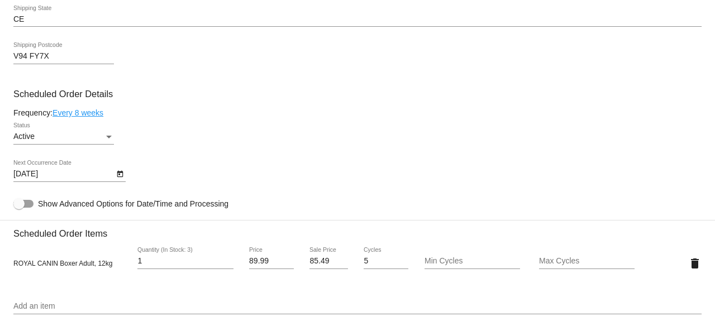
scroll to position [726, 0]
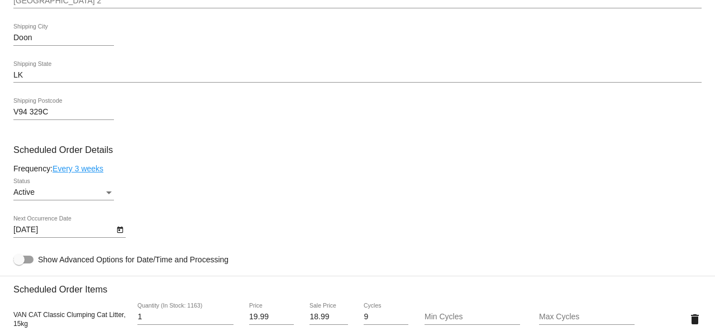
scroll to position [670, 0]
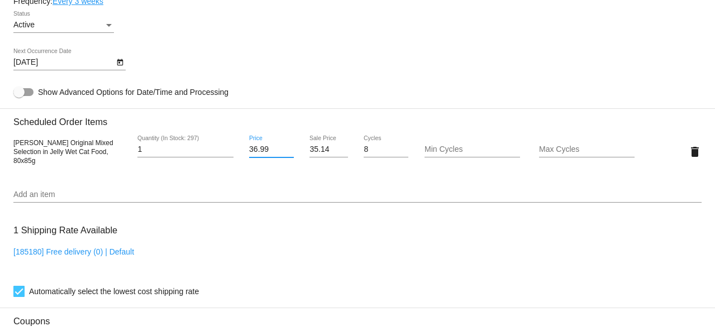
drag, startPoint x: 266, startPoint y: 154, endPoint x: 245, endPoint y: 151, distance: 21.9
click at [245, 151] on div "36.99 Price" at bounding box center [272, 152] width 58 height 32
type input "31.99"
click at [289, 151] on mat-card "Customer 6687807: Nicola Farrell nfarrell1977@gmail.com Customer Shipping Enter…" at bounding box center [357, 125] width 715 height 1117
type input "30.39"
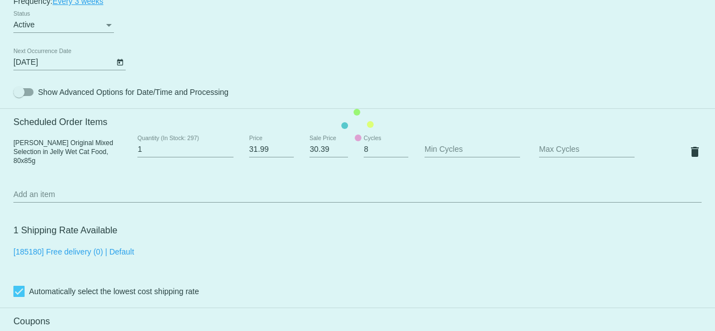
click at [355, 237] on mat-card "Customer 6687807: Nicola Farrell nfarrell1977@gmail.com Customer Shipping Enter…" at bounding box center [357, 125] width 715 height 1117
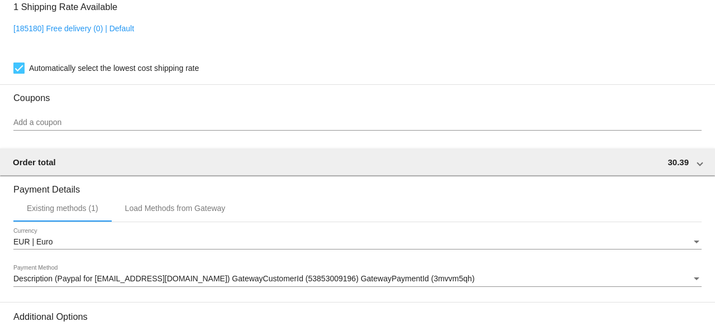
scroll to position [1027, 0]
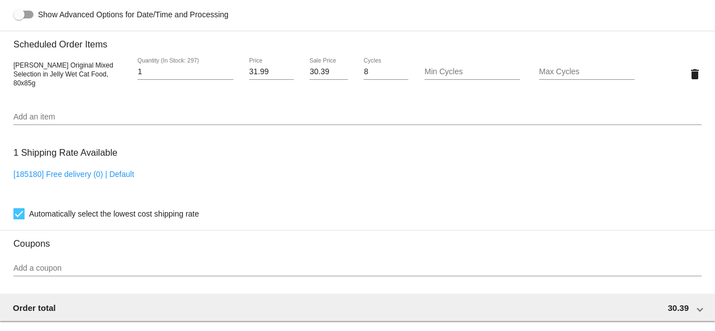
scroll to position [692, 0]
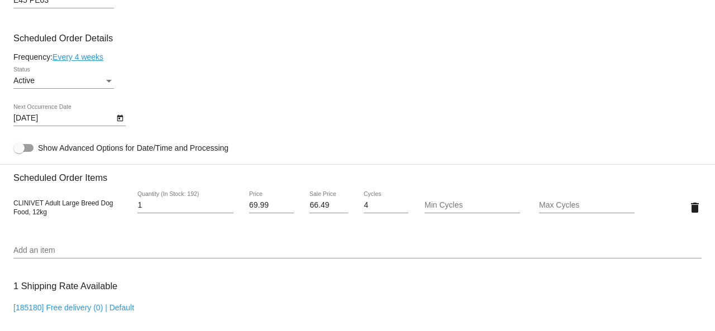
scroll to position [670, 0]
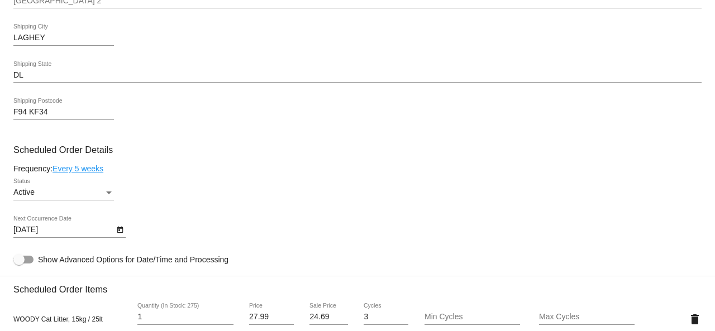
scroll to position [614, 0]
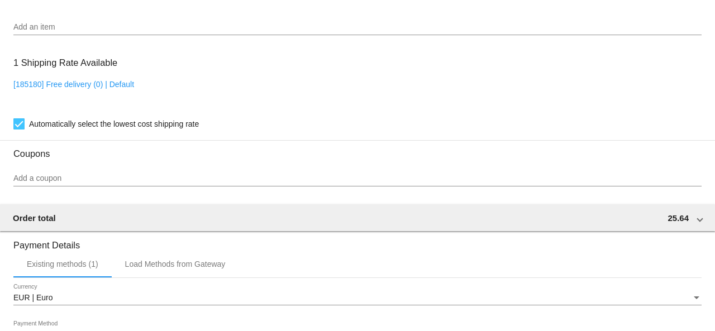
scroll to position [670, 0]
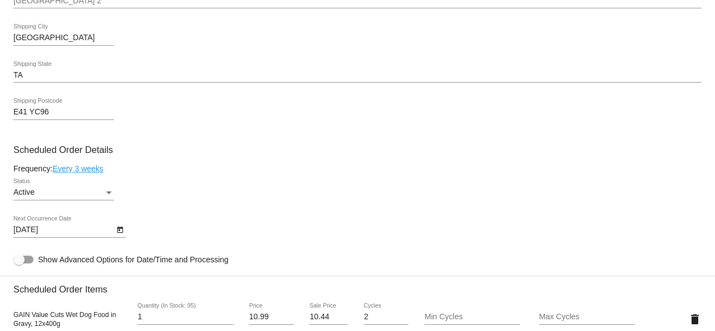
scroll to position [670, 0]
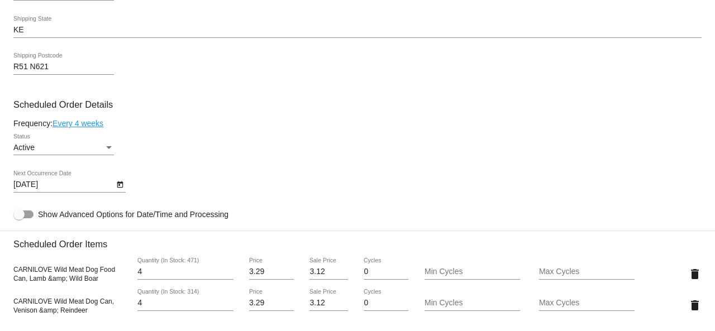
scroll to position [559, 0]
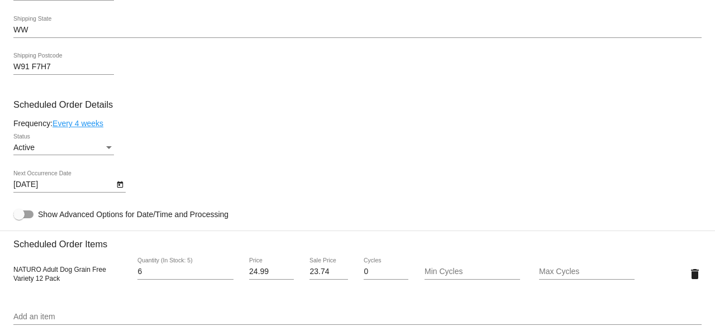
scroll to position [614, 0]
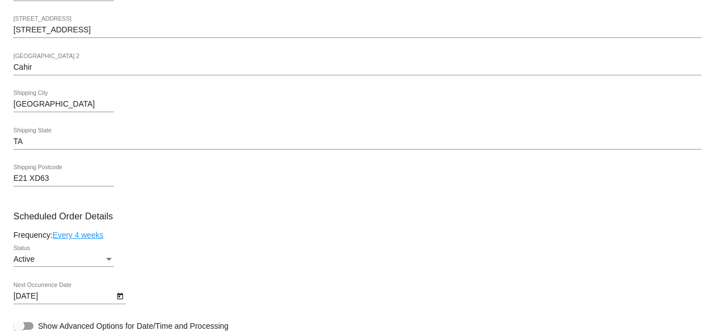
scroll to position [559, 0]
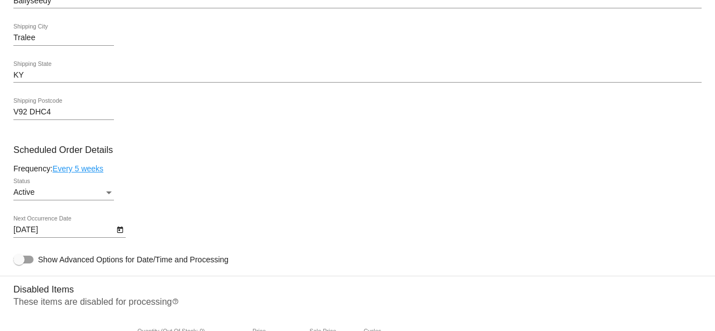
scroll to position [614, 0]
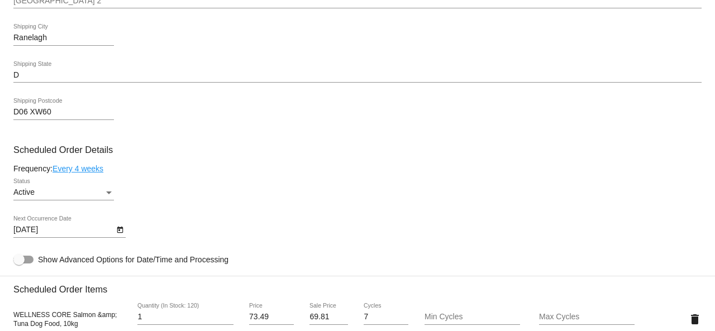
scroll to position [726, 0]
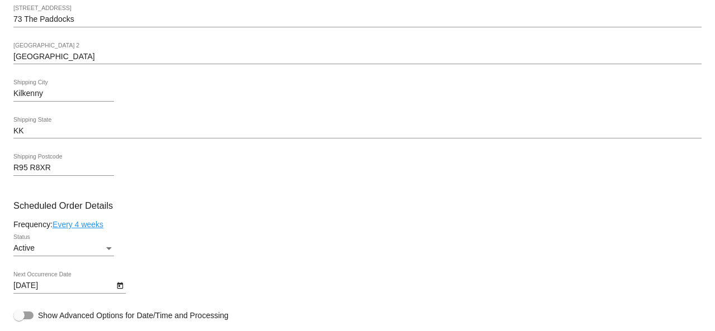
scroll to position [614, 0]
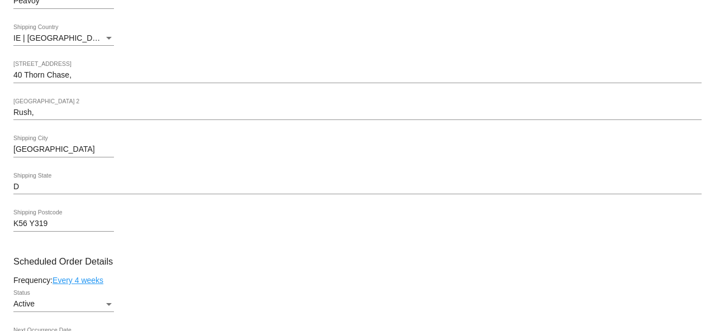
scroll to position [614, 0]
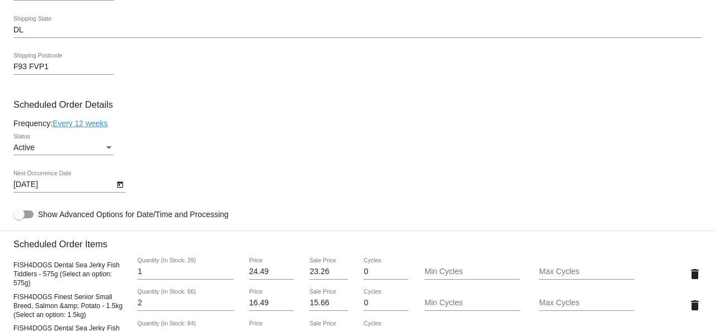
scroll to position [614, 0]
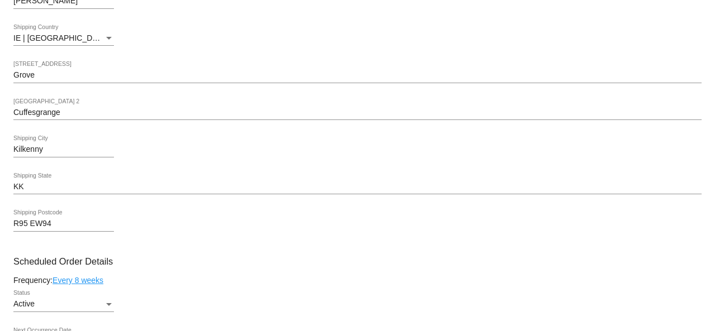
scroll to position [614, 0]
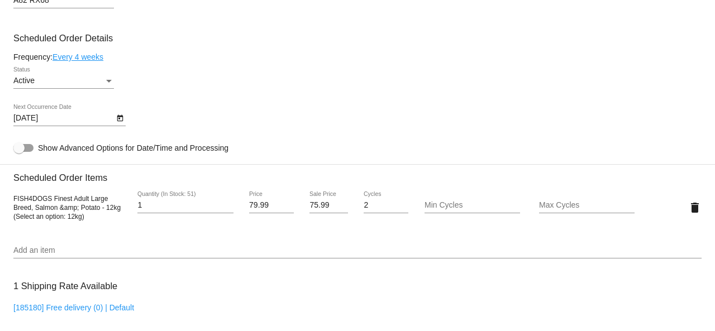
scroll to position [782, 0]
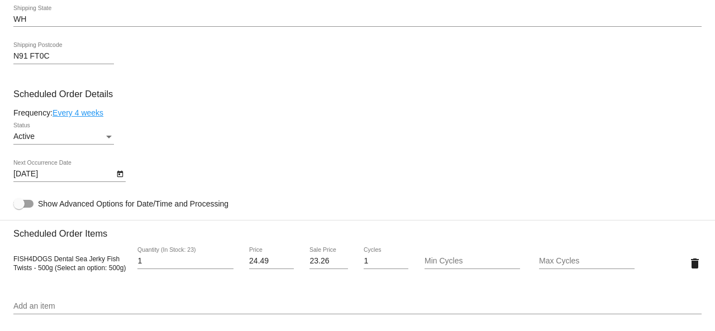
scroll to position [614, 0]
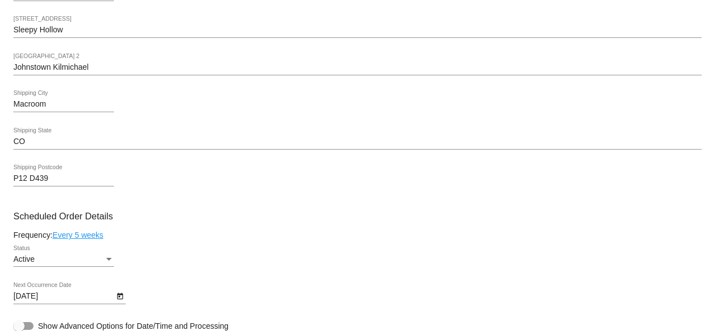
scroll to position [503, 0]
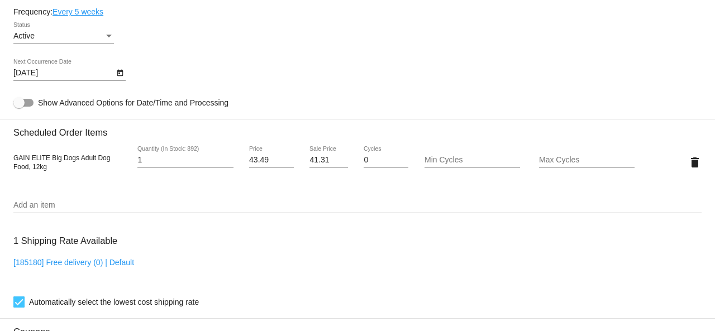
scroll to position [614, 0]
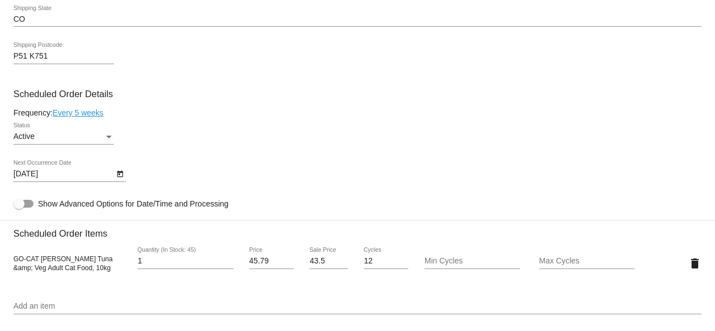
scroll to position [726, 0]
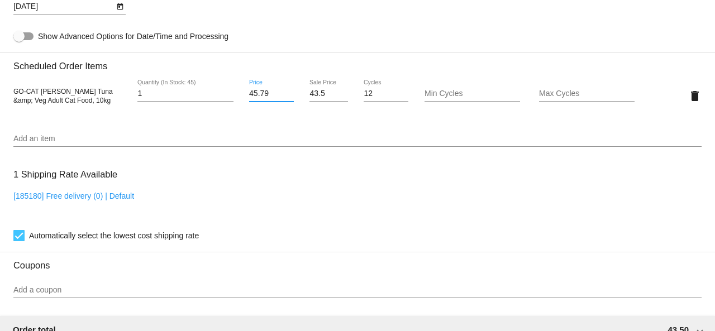
drag, startPoint x: 269, startPoint y: 96, endPoint x: 230, endPoint y: 89, distance: 40.2
click at [230, 89] on div "GO-CAT Herring Tuna &amp; Veg Adult Cat Food, 10kg 1 Quantity (In Stock: 45) 45…" at bounding box center [357, 96] width 688 height 32
type input "37.99"
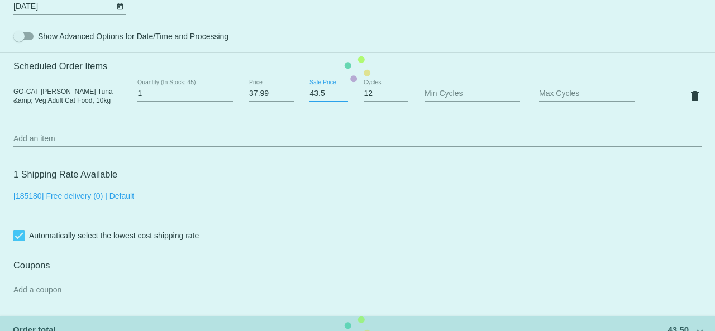
drag, startPoint x: 323, startPoint y: 97, endPoint x: 287, endPoint y: 92, distance: 36.7
click at [287, 92] on mat-card "Customer 5075890: Angela Blackwell angela.l.blackwell@outlook.com Customer Ship…" at bounding box center [357, 69] width 715 height 1117
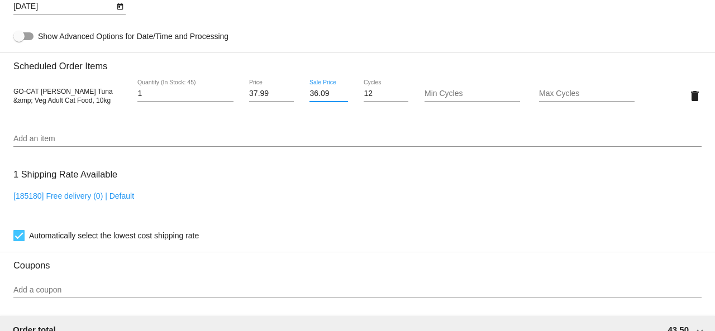
type input "36.09"
click at [361, 188] on mat-card "Customer 5075890: Angela Blackwell angela.l.blackwell@outlook.com Customer Ship…" at bounding box center [357, 69] width 715 height 1117
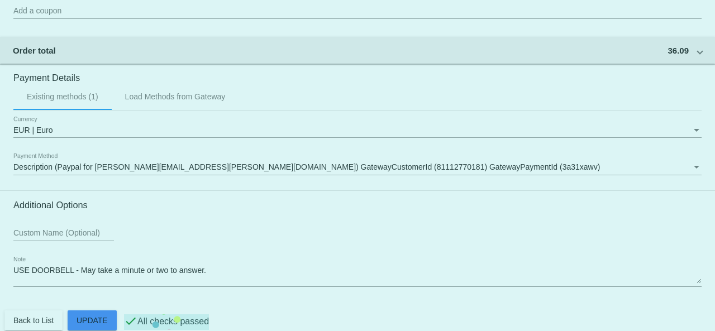
scroll to position [1027, 0]
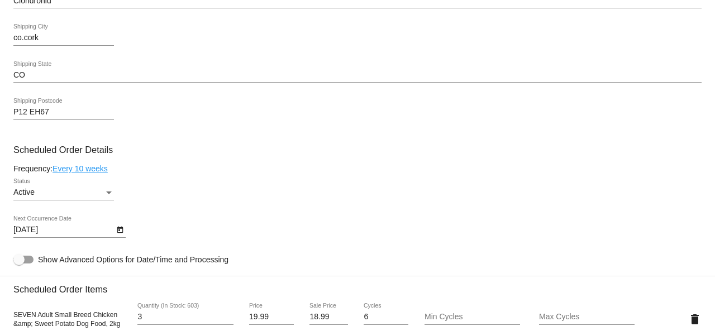
scroll to position [559, 0]
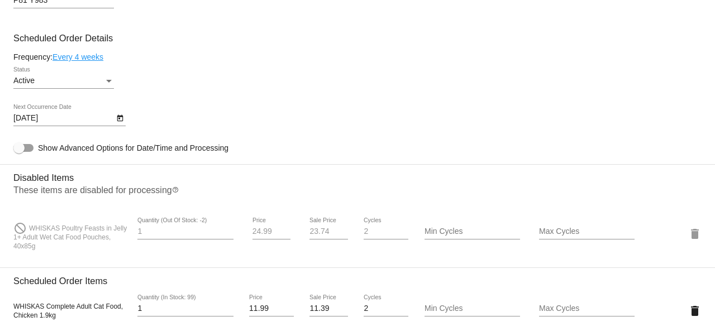
scroll to position [782, 0]
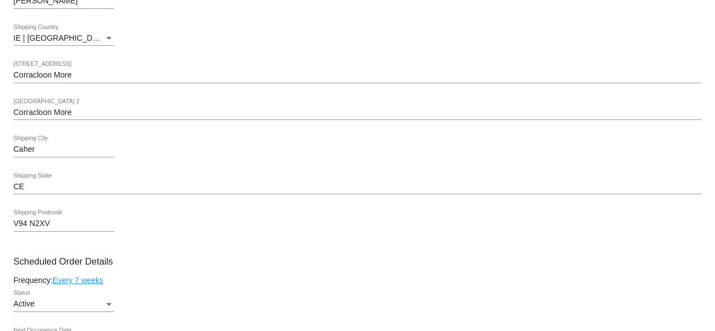
scroll to position [614, 0]
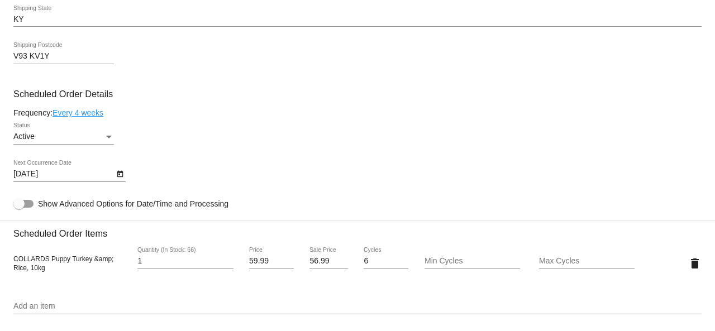
scroll to position [614, 0]
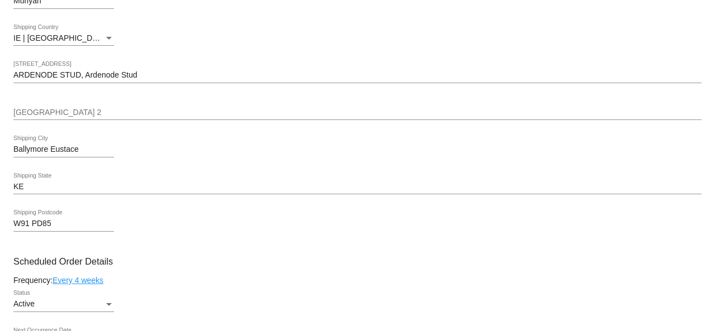
scroll to position [614, 0]
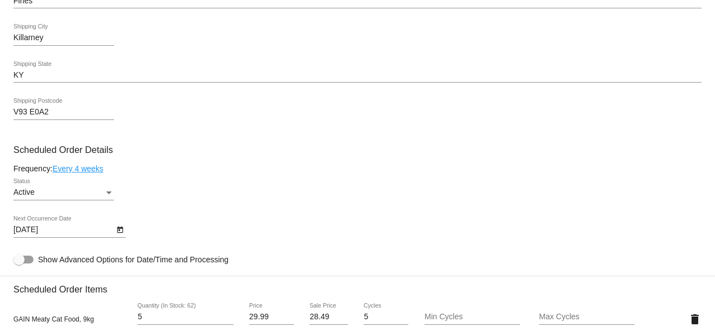
scroll to position [559, 0]
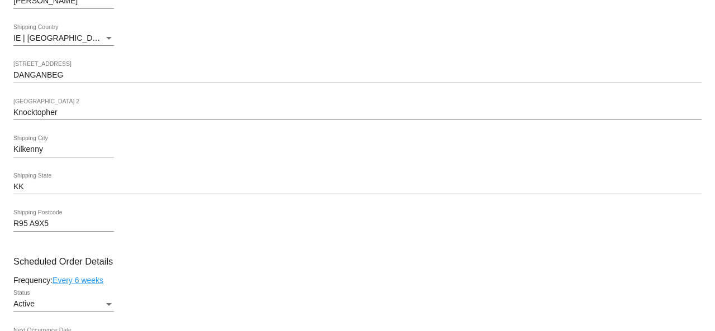
scroll to position [559, 0]
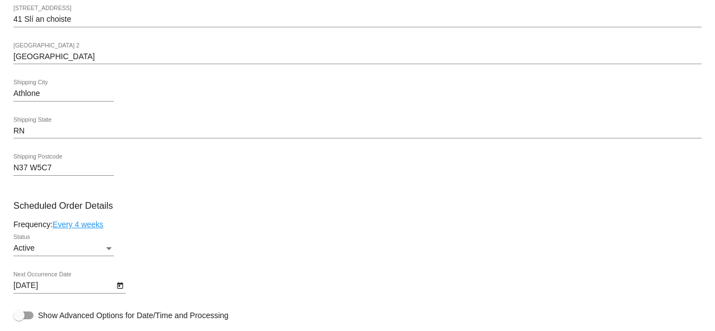
scroll to position [559, 0]
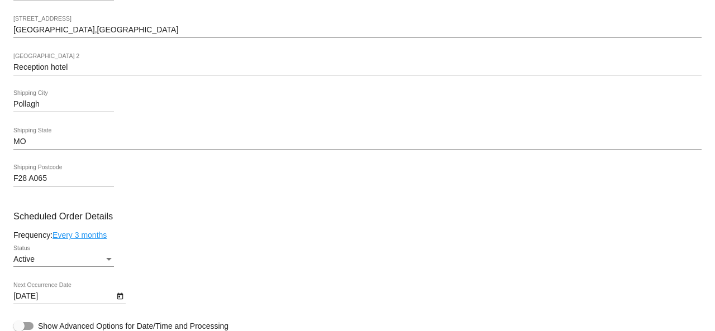
scroll to position [503, 0]
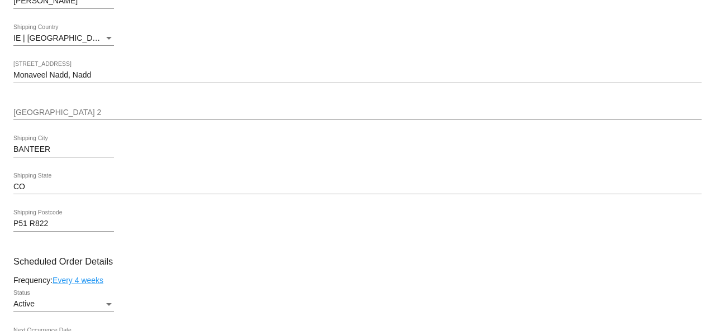
scroll to position [559, 0]
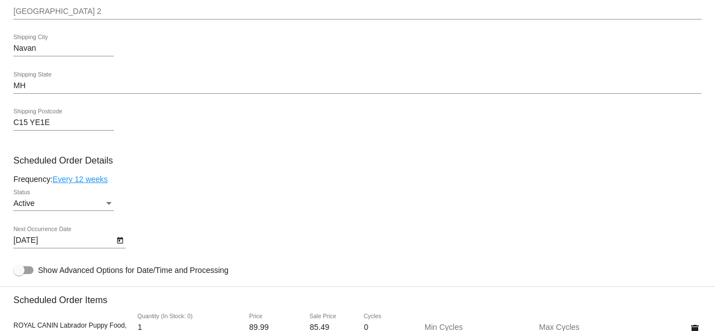
scroll to position [559, 0]
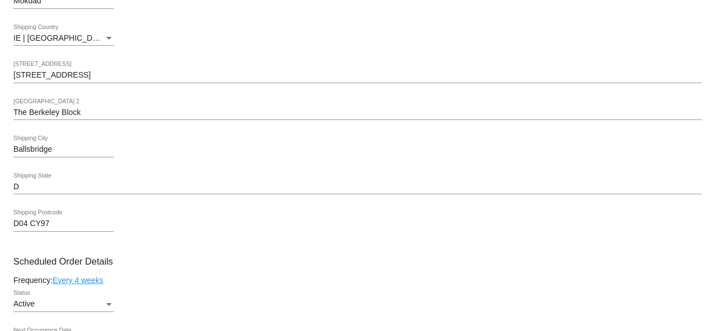
scroll to position [614, 0]
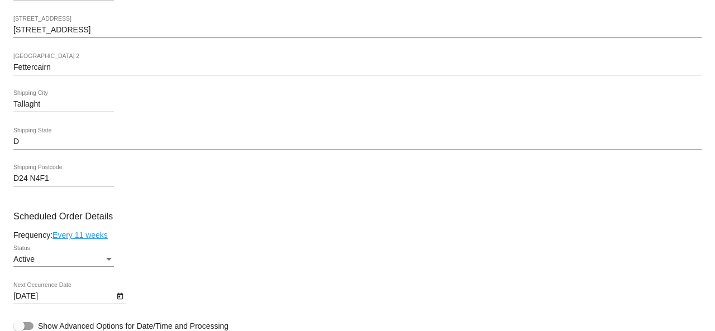
scroll to position [559, 0]
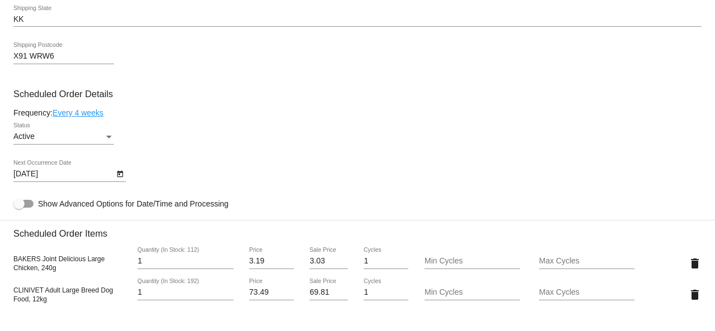
scroll to position [614, 0]
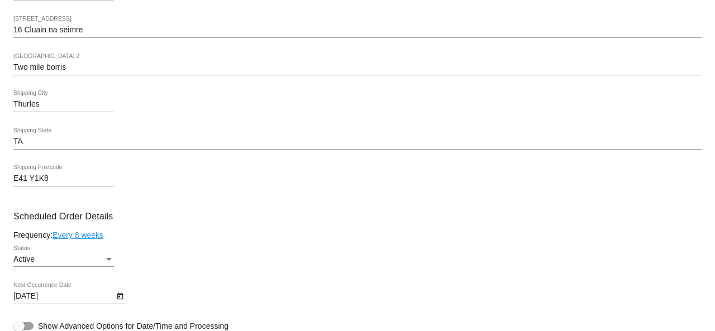
scroll to position [559, 0]
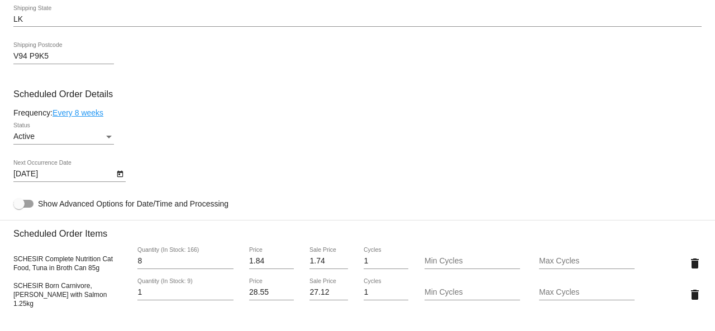
scroll to position [614, 0]
